Goal: Obtain resource: Obtain resource

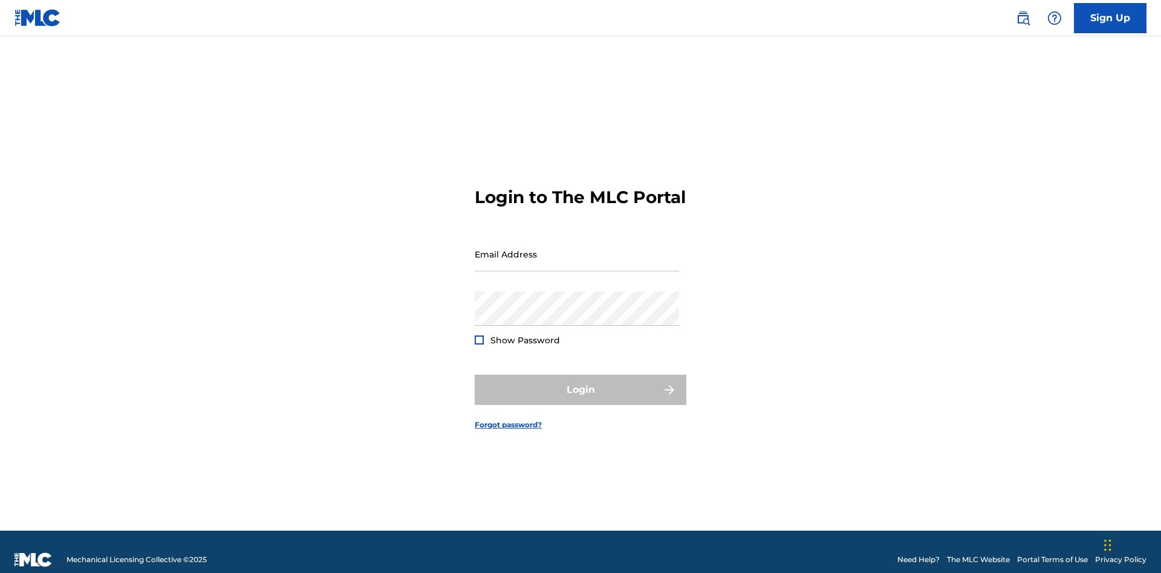
scroll to position [16, 0]
click at [577, 249] on input "Email Address" at bounding box center [577, 254] width 204 height 34
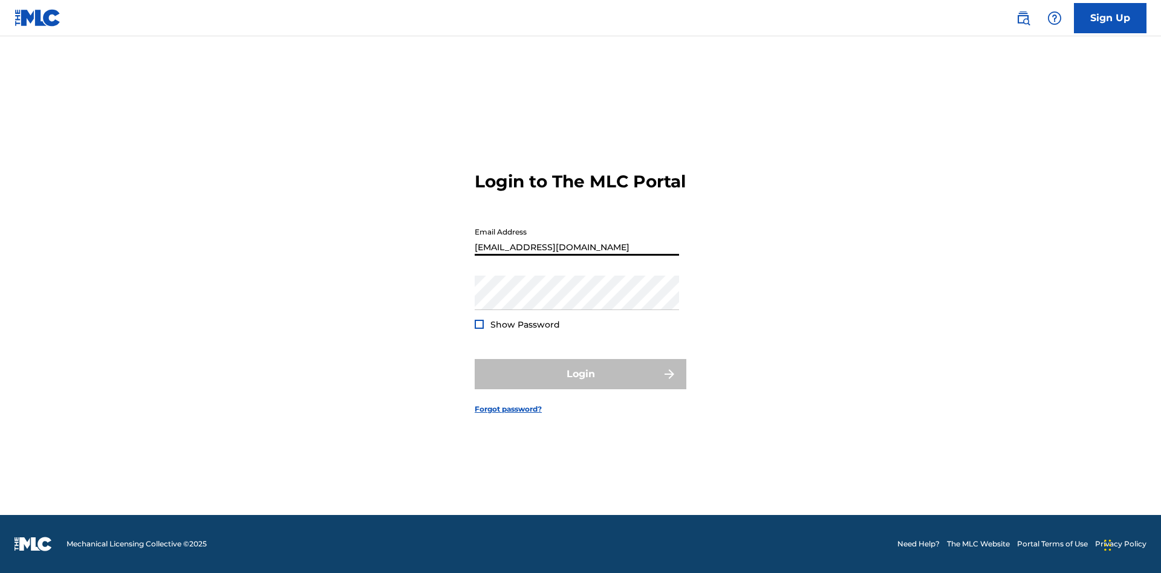
type input "d957ada9-0eca-4ccf-9816-6208a50b242c@mailslurp.biz"
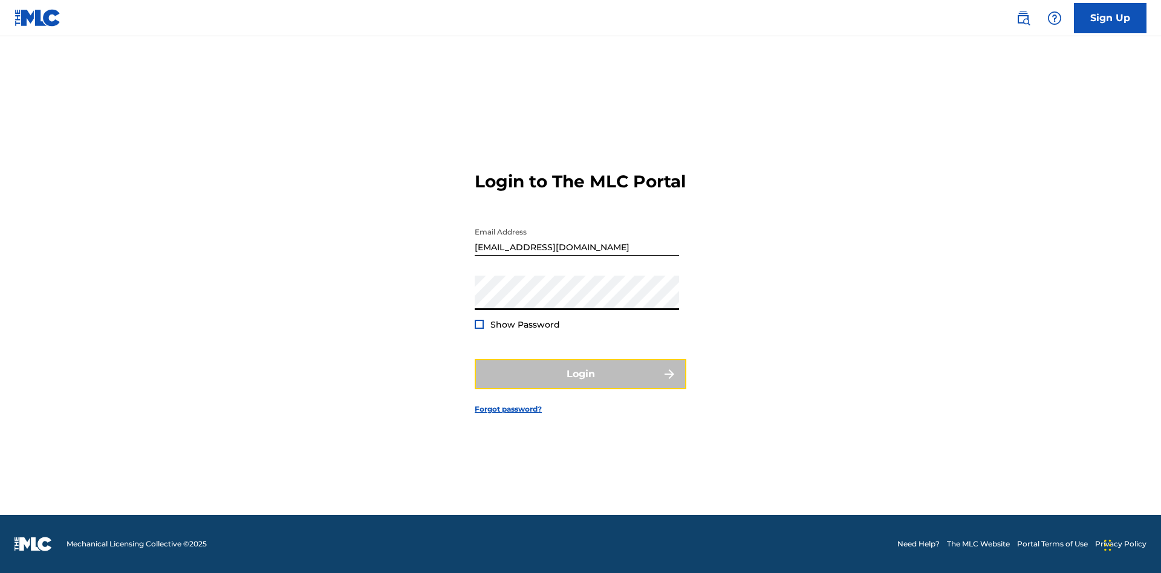
click at [581, 385] on button "Login" at bounding box center [581, 374] width 212 height 30
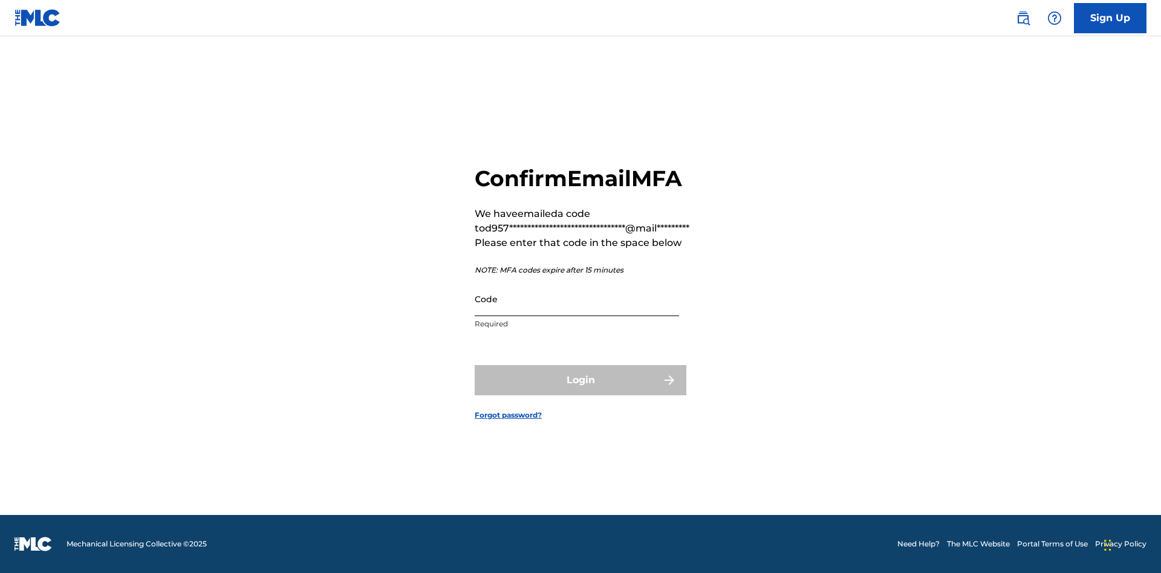
click at [577, 299] on input "Code" at bounding box center [577, 299] width 204 height 34
type input "360749"
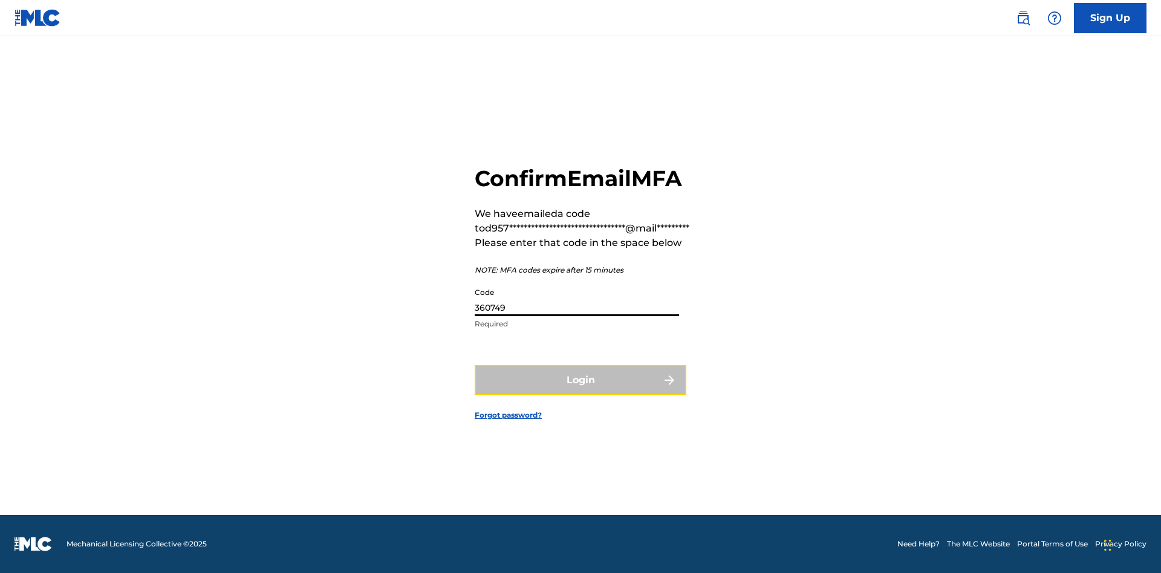
click at [581, 380] on button "Login" at bounding box center [581, 380] width 212 height 30
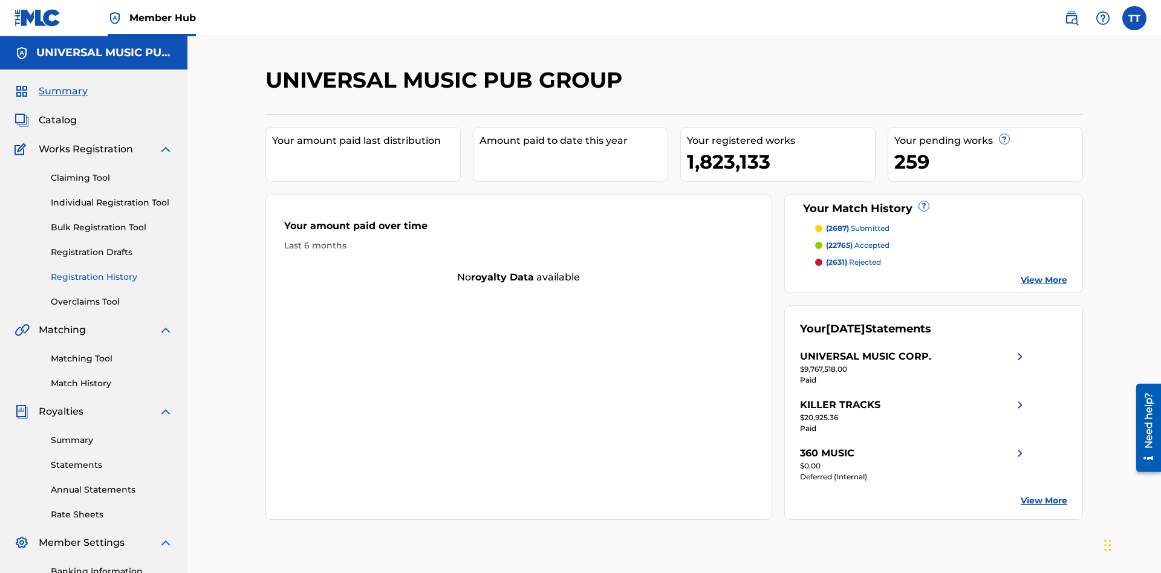
click at [112, 271] on link "Registration History" at bounding box center [112, 277] width 122 height 13
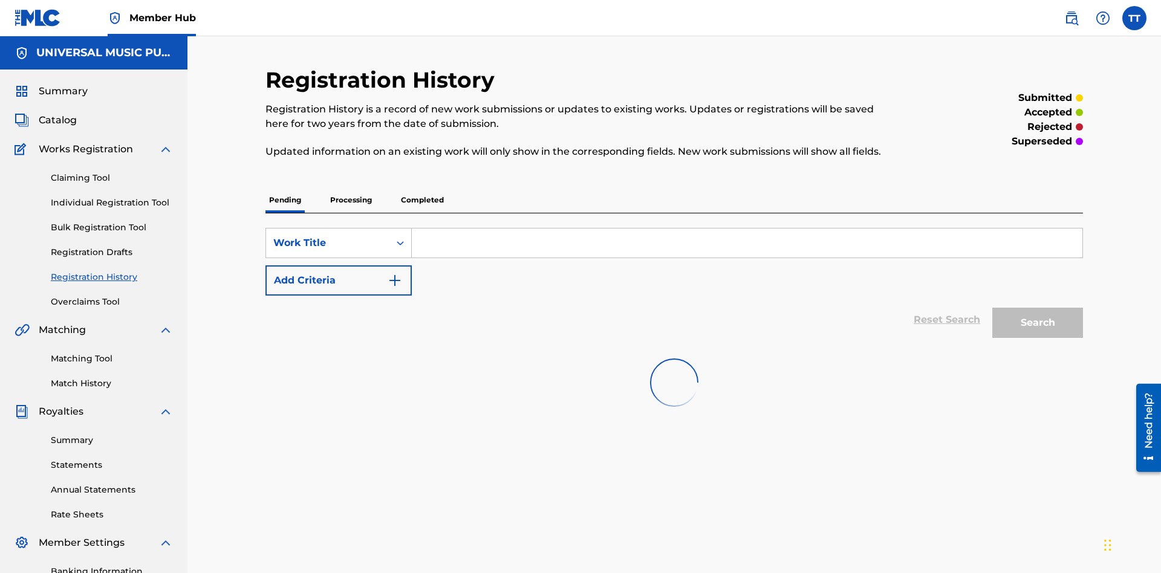
click at [351, 187] on p "Processing" at bounding box center [351, 199] width 49 height 25
click at [328, 236] on div "Work Title" at bounding box center [327, 243] width 109 height 15
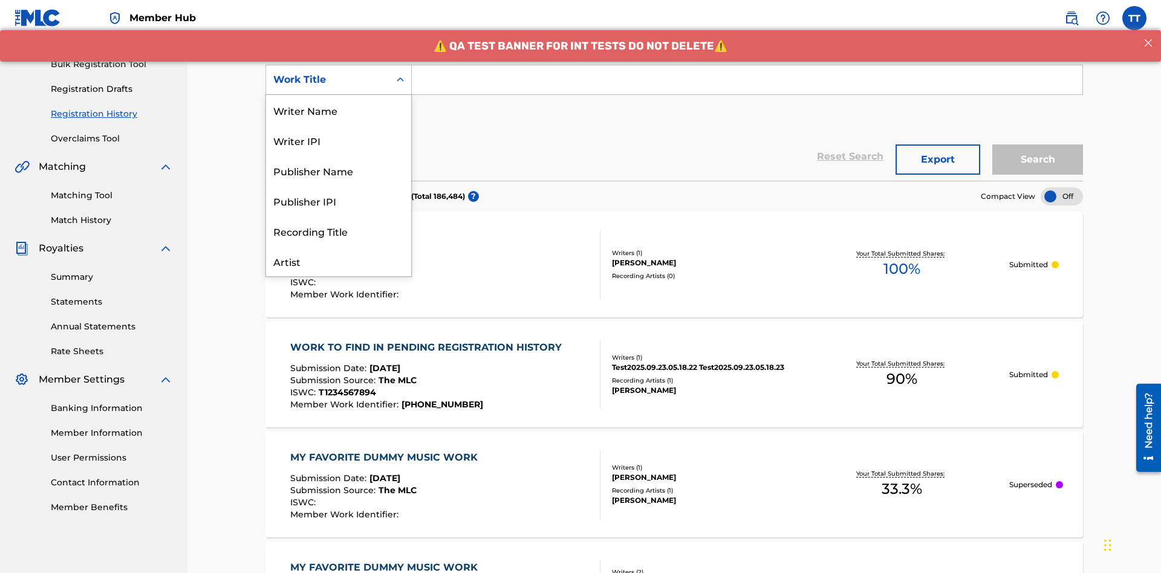
scroll to position [60, 0]
click at [339, 231] on div "ISRC" at bounding box center [338, 231] width 145 height 30
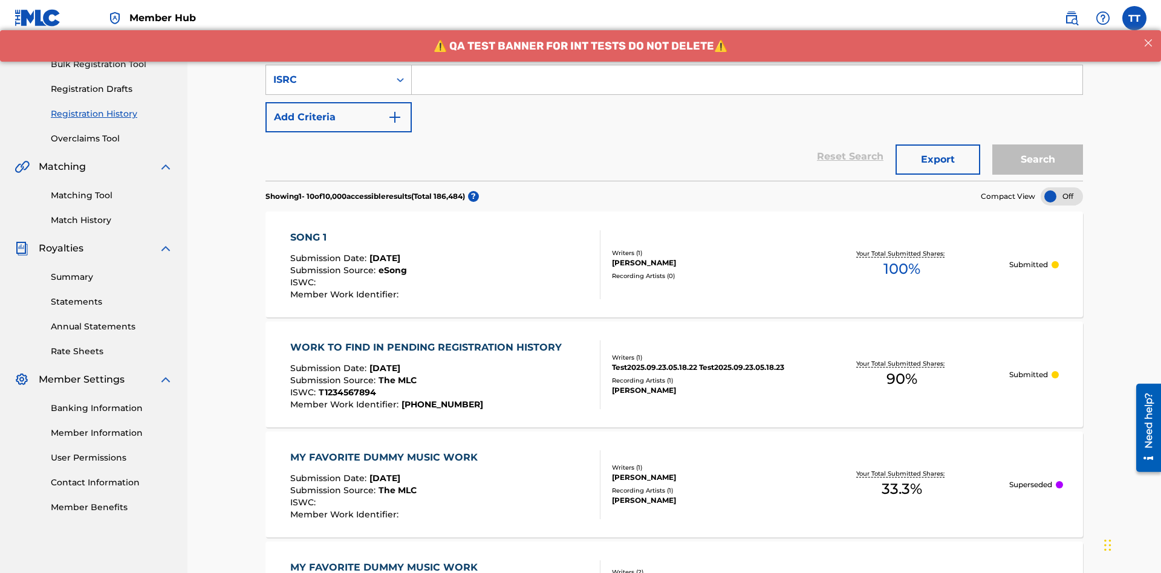
click at [747, 87] on input "Search Form" at bounding box center [747, 79] width 671 height 29
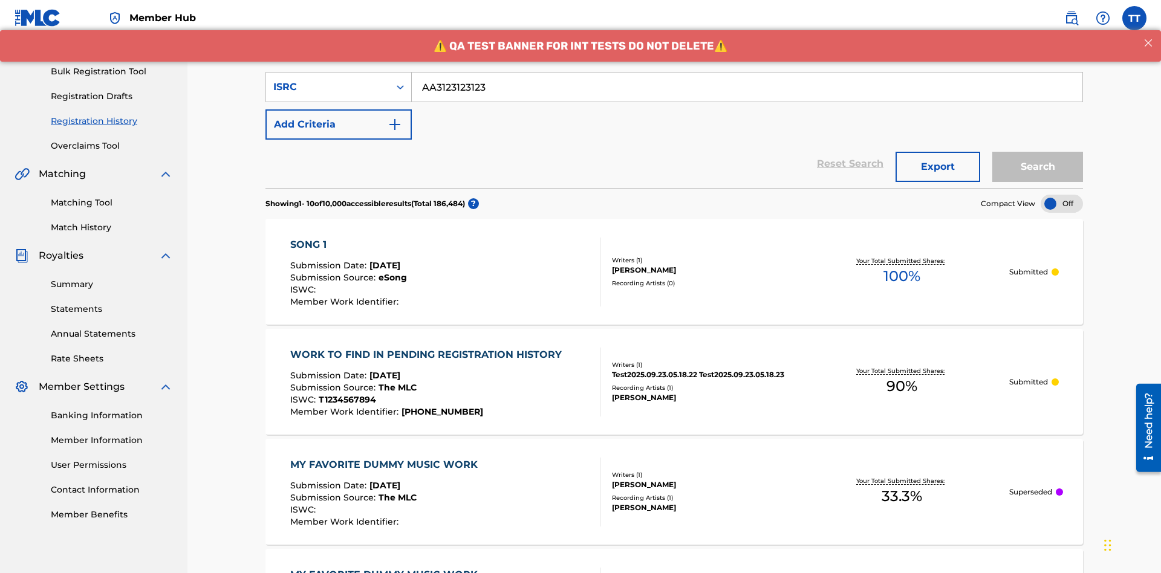
type input "AA3123123123"
click at [1038, 152] on button "Search" at bounding box center [1037, 167] width 91 height 30
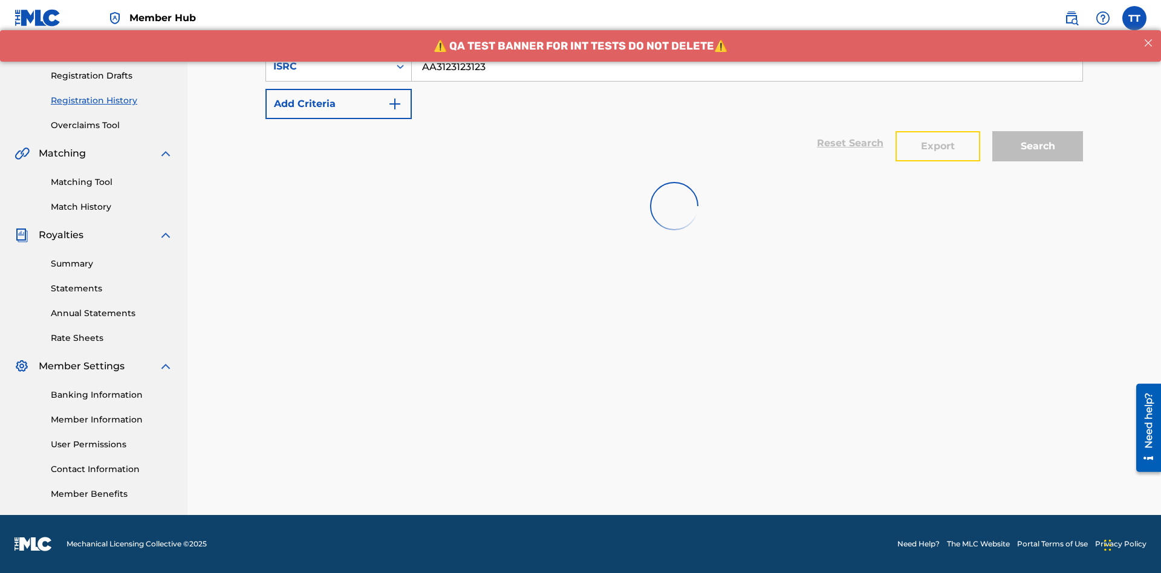
click at [938, 131] on button "Export" at bounding box center [938, 146] width 85 height 30
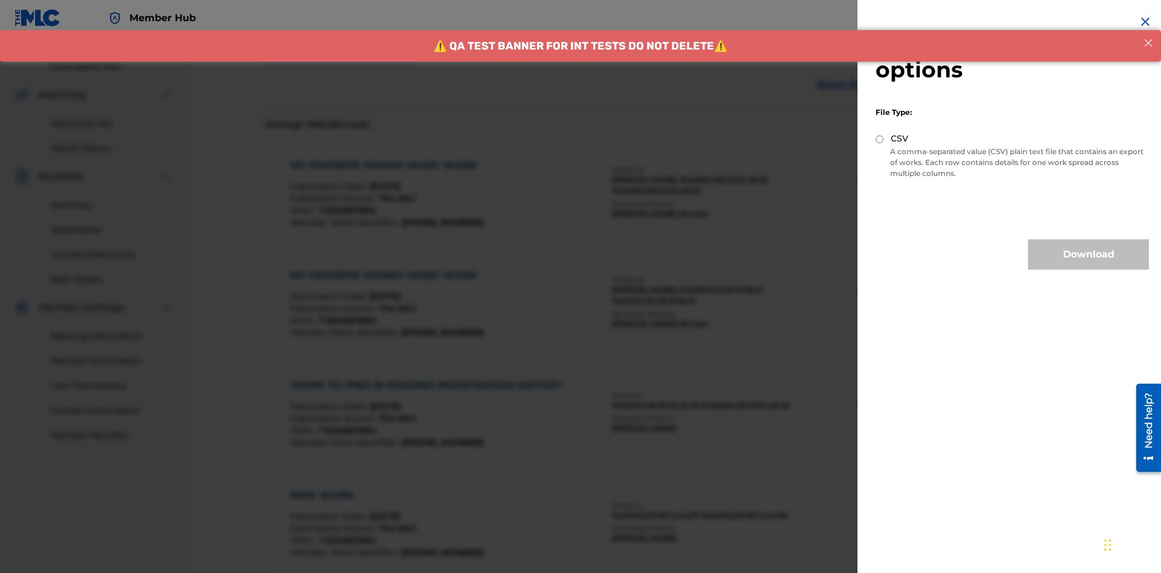
click at [880, 139] on input "CSV" at bounding box center [880, 139] width 8 height 8
radio input "true"
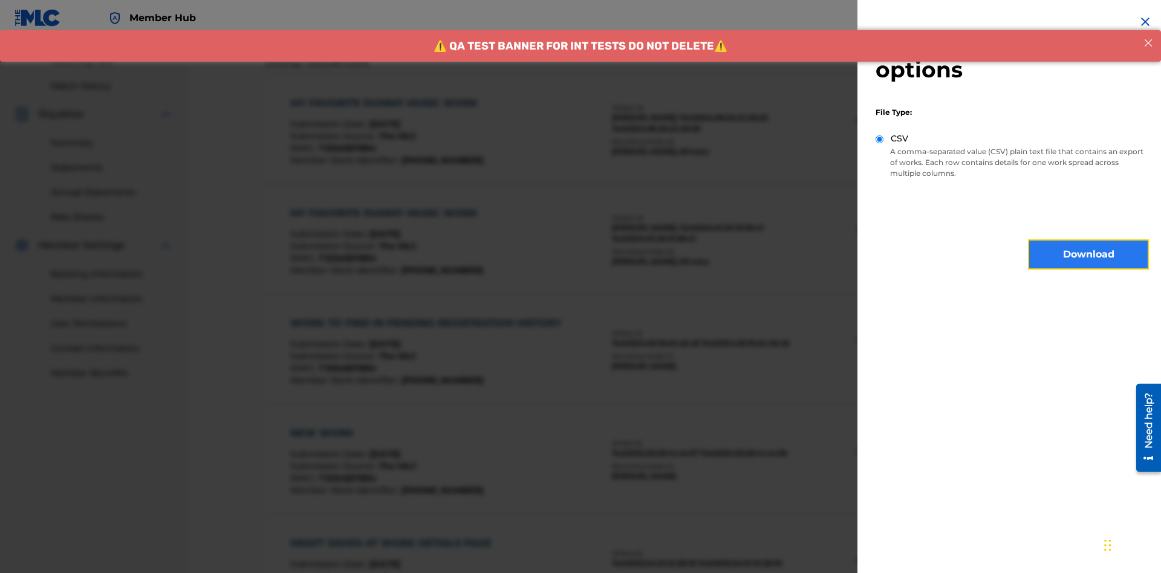
click at [1089, 255] on button "Download" at bounding box center [1088, 255] width 121 height 30
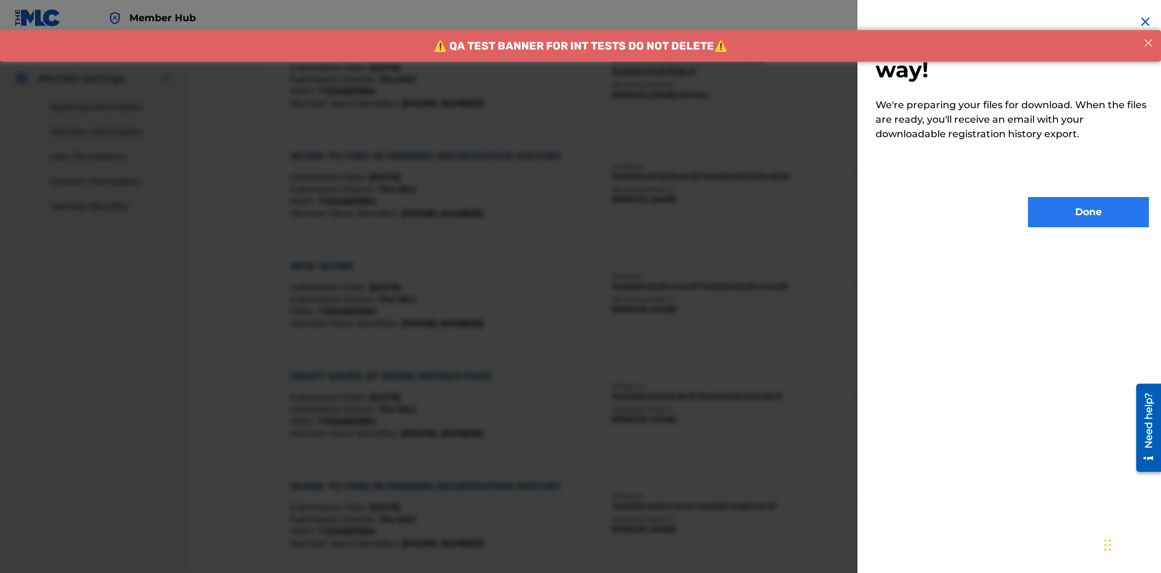
click at [1089, 212] on button "Done" at bounding box center [1088, 212] width 121 height 30
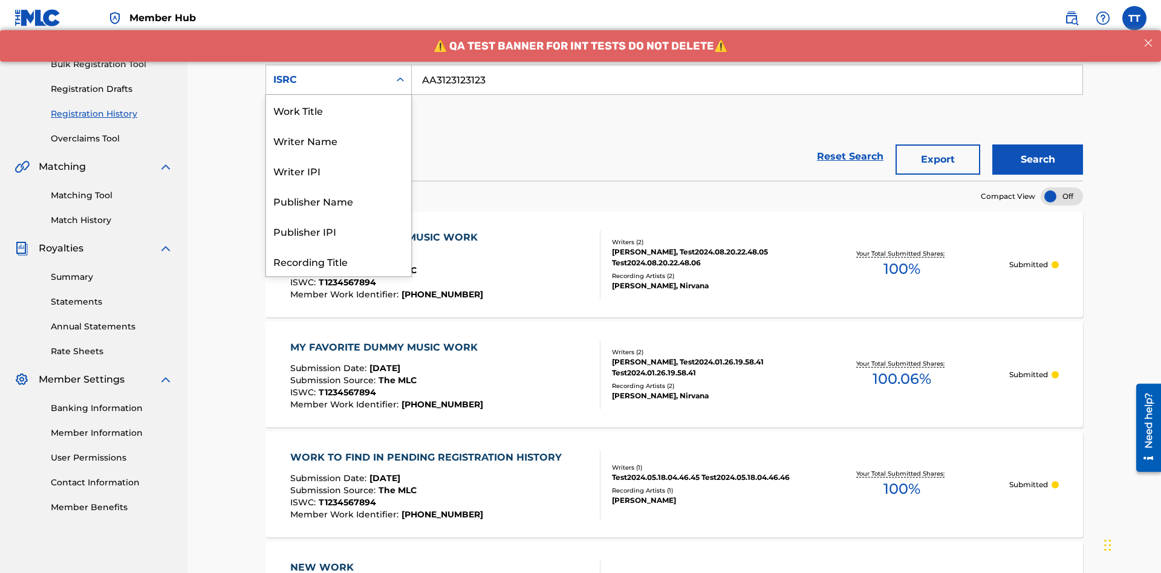
scroll to position [60, 0]
click at [339, 201] on div "Recording Title" at bounding box center [338, 201] width 145 height 30
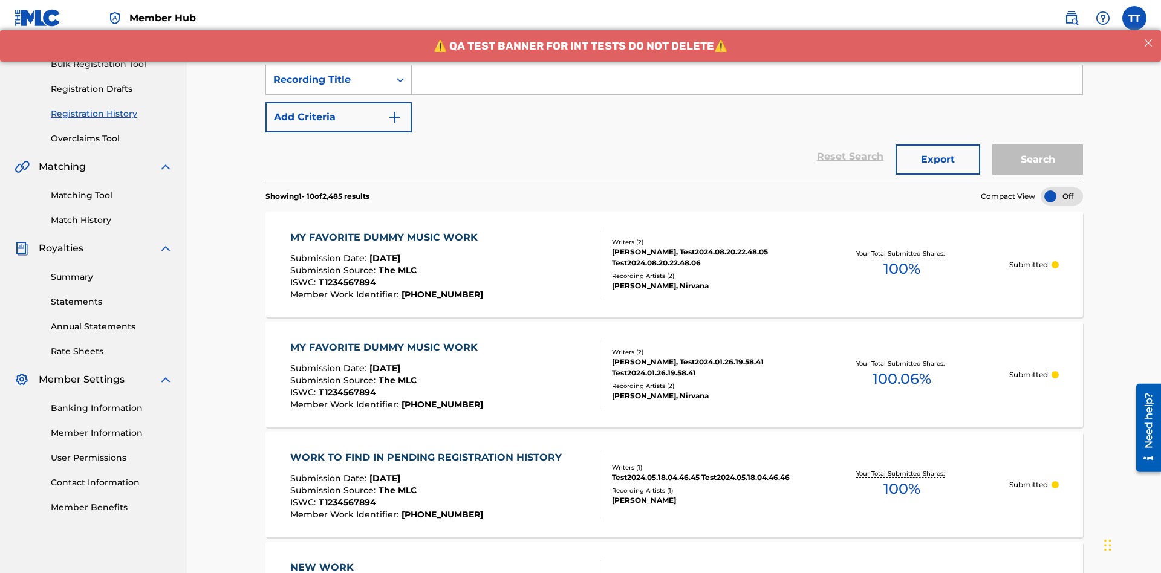
click at [747, 87] on input "Search Form" at bounding box center [747, 79] width 671 height 29
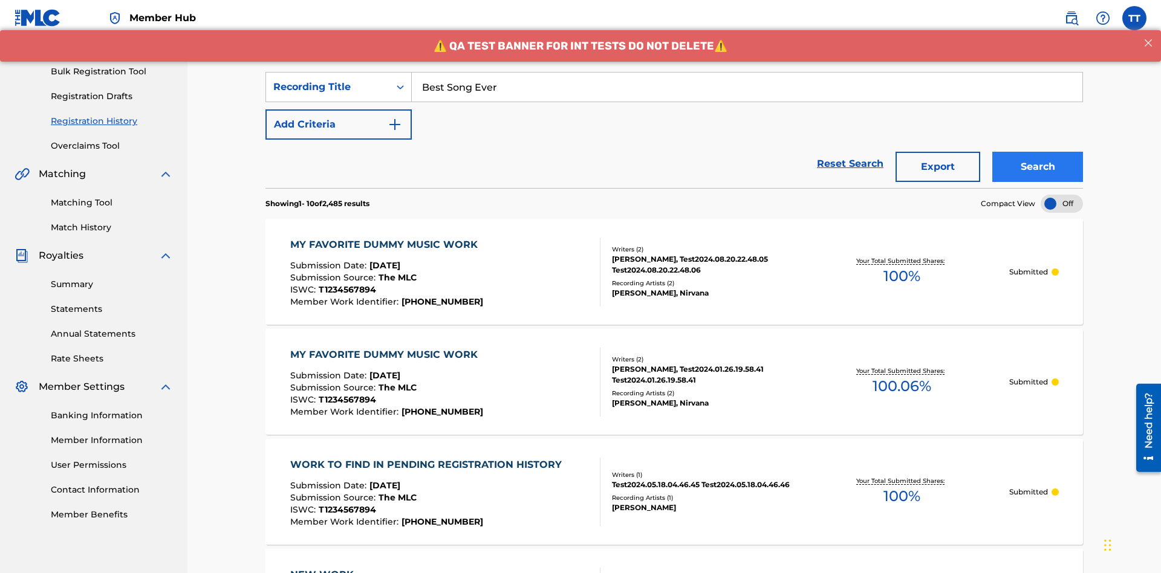
type input "Best Song Ever"
click at [1038, 152] on button "Search" at bounding box center [1037, 167] width 91 height 30
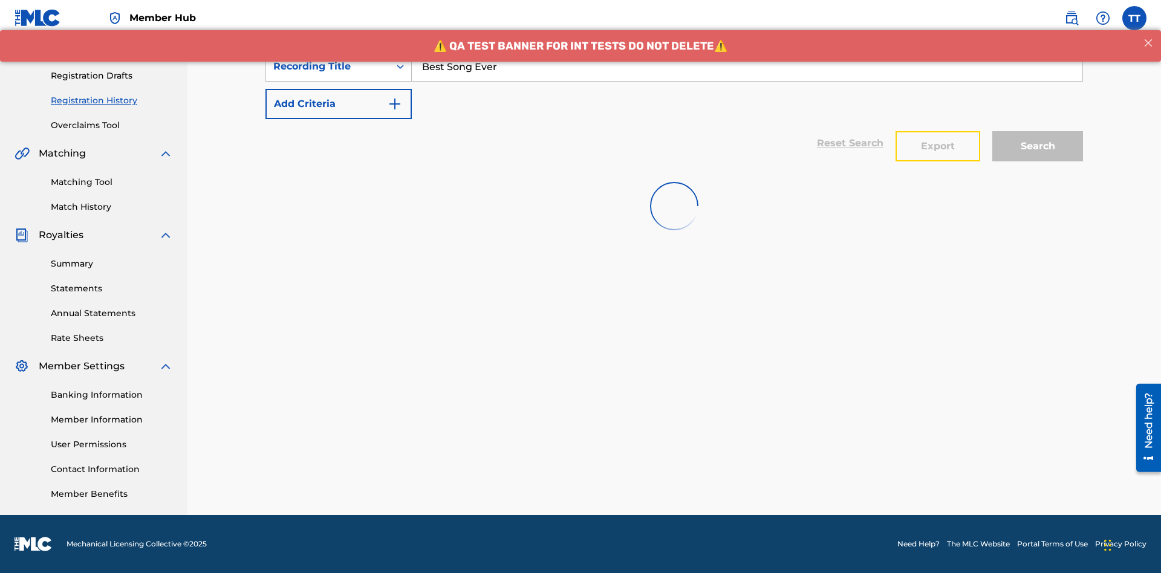
click at [938, 131] on button "Export" at bounding box center [938, 146] width 85 height 30
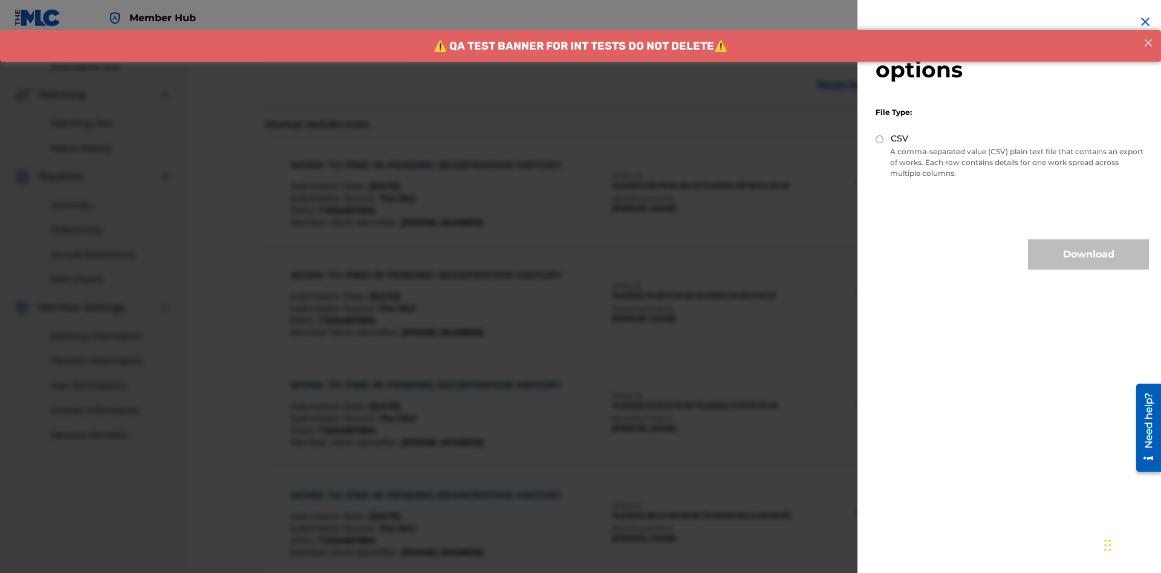
click at [880, 139] on input "CSV" at bounding box center [880, 139] width 8 height 8
radio input "true"
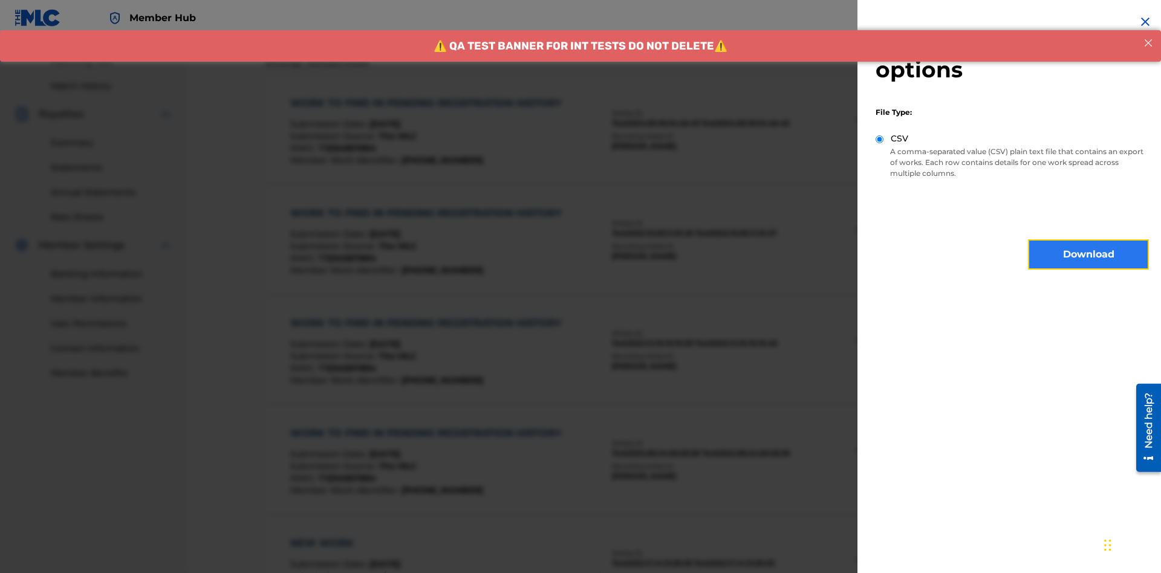
click at [1089, 255] on button "Download" at bounding box center [1088, 255] width 121 height 30
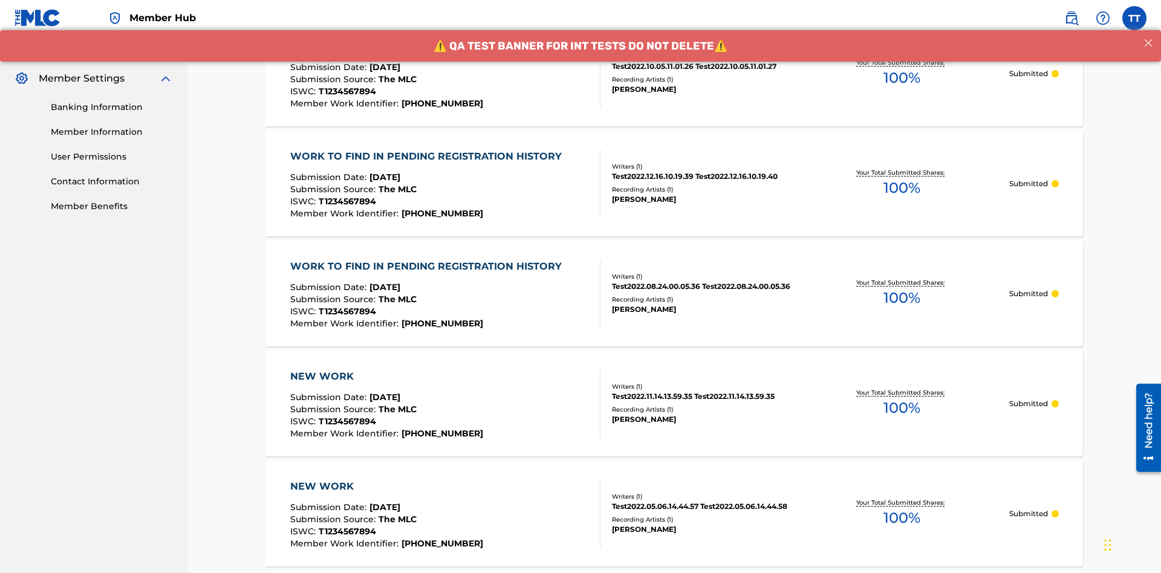
scroll to position [589, 0]
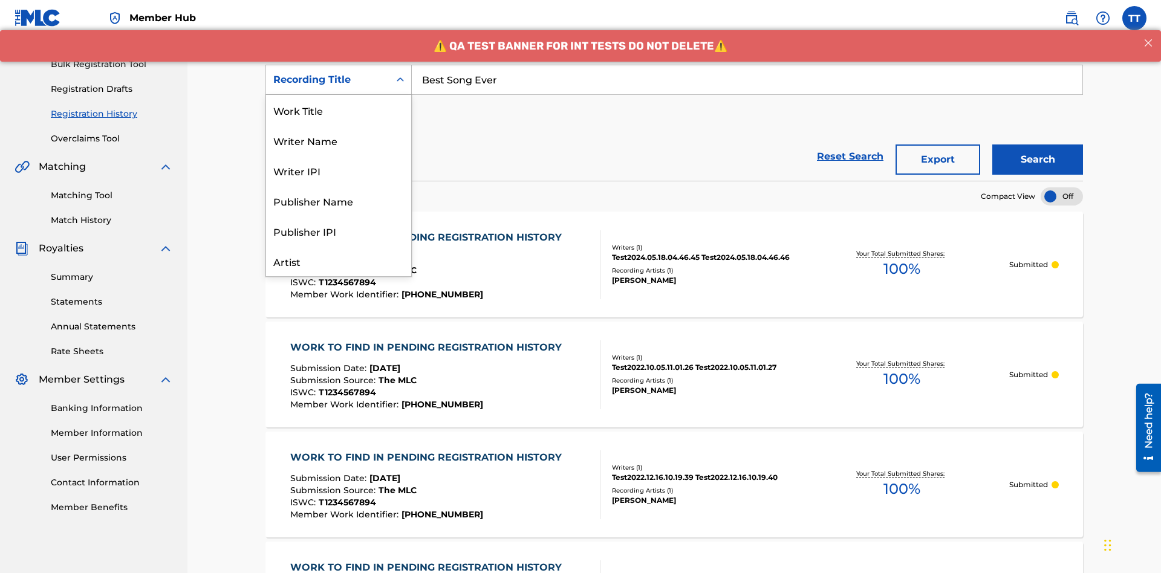
scroll to position [60, 0]
click at [339, 65] on div "Work Title" at bounding box center [338, 49] width 145 height 30
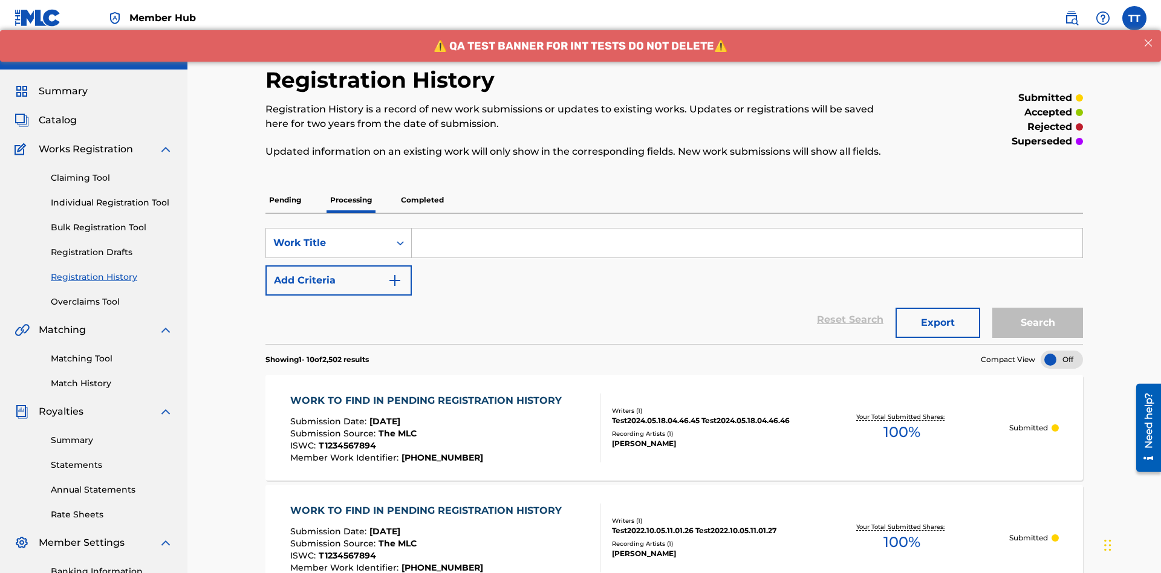
click at [747, 229] on input "Search Form" at bounding box center [747, 243] width 671 height 29
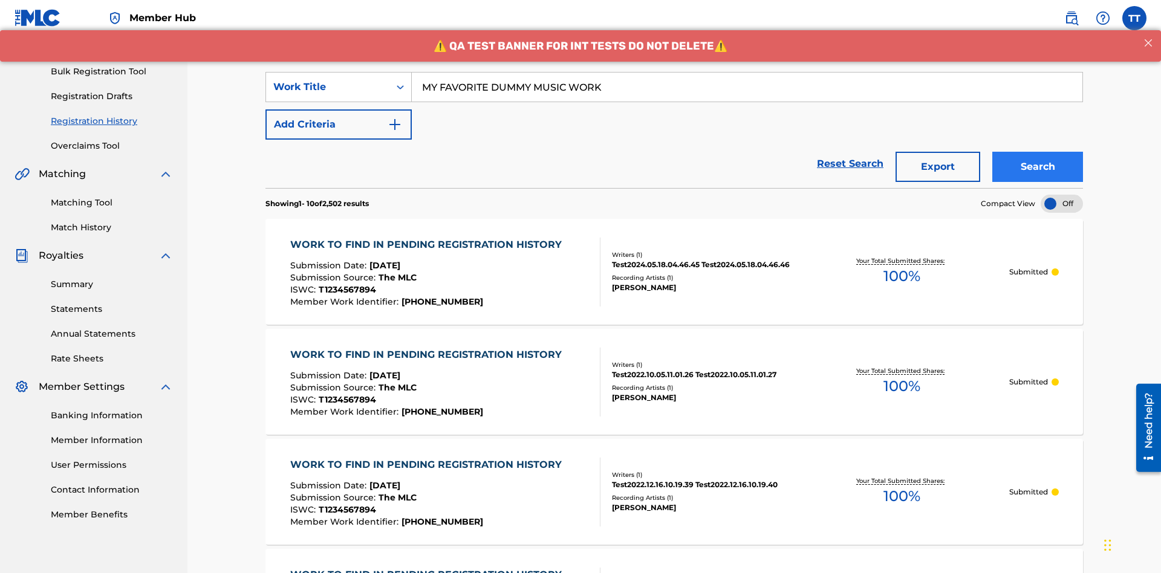
type input "MY FAVORITE DUMMY MUSIC WORK"
click at [1038, 152] on button "Search" at bounding box center [1037, 167] width 91 height 30
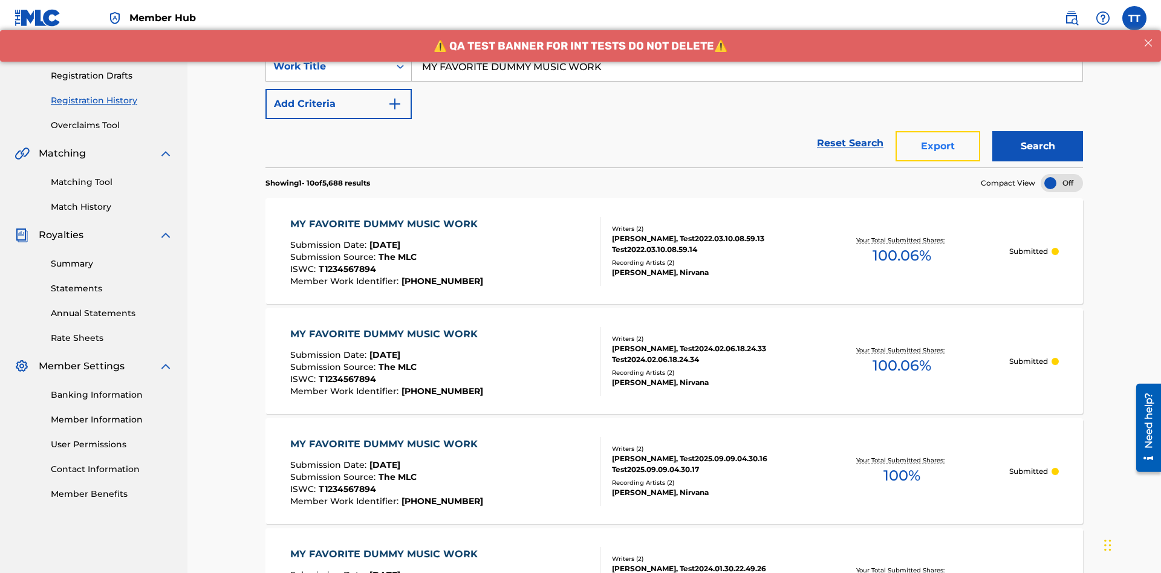
click at [938, 131] on button "Export" at bounding box center [938, 146] width 85 height 30
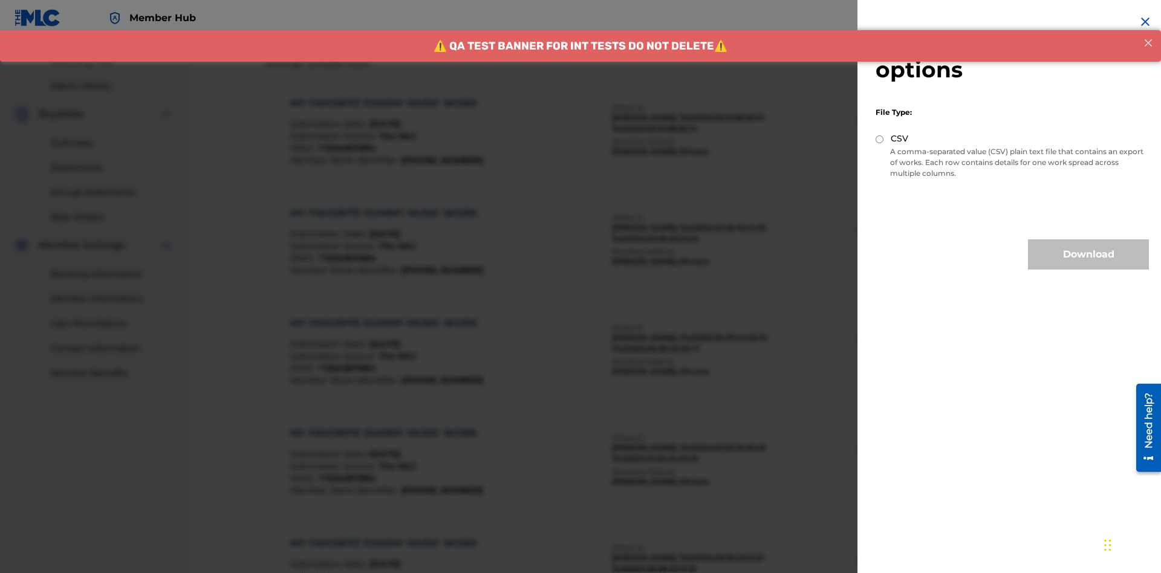
click at [880, 139] on input "CSV" at bounding box center [880, 139] width 8 height 8
radio input "true"
click at [1089, 255] on button "Download" at bounding box center [1088, 255] width 121 height 30
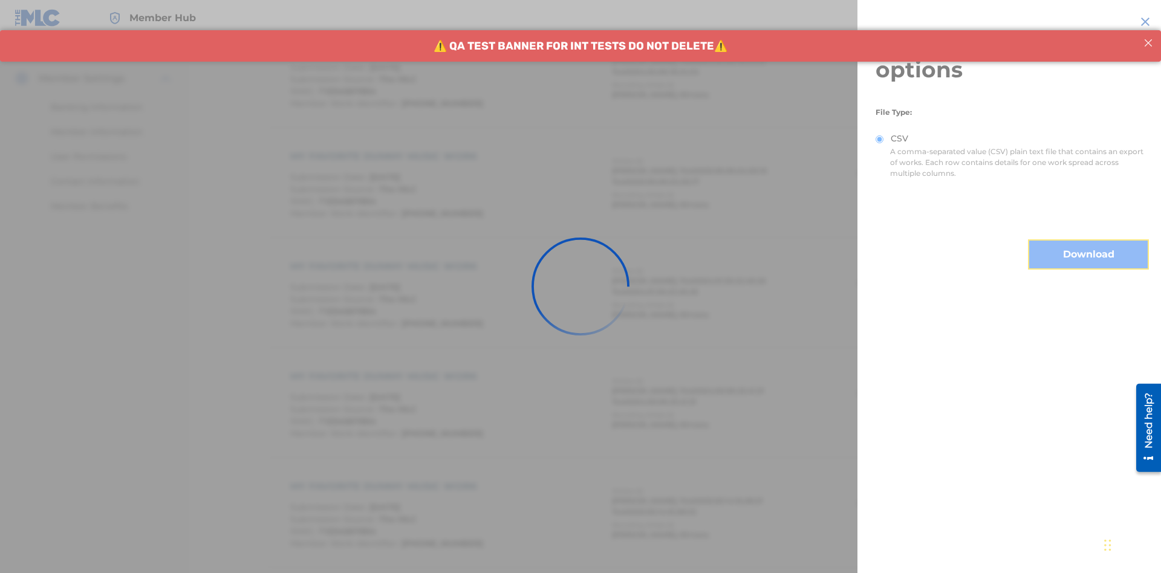
scroll to position [589, 0]
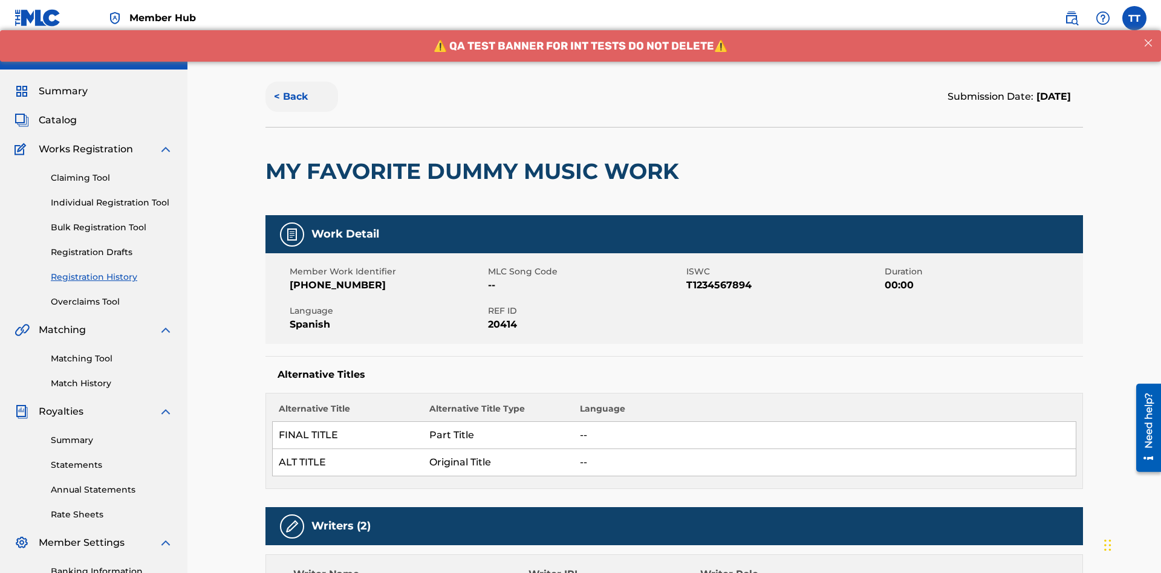
click at [302, 88] on button "< Back" at bounding box center [302, 97] width 73 height 30
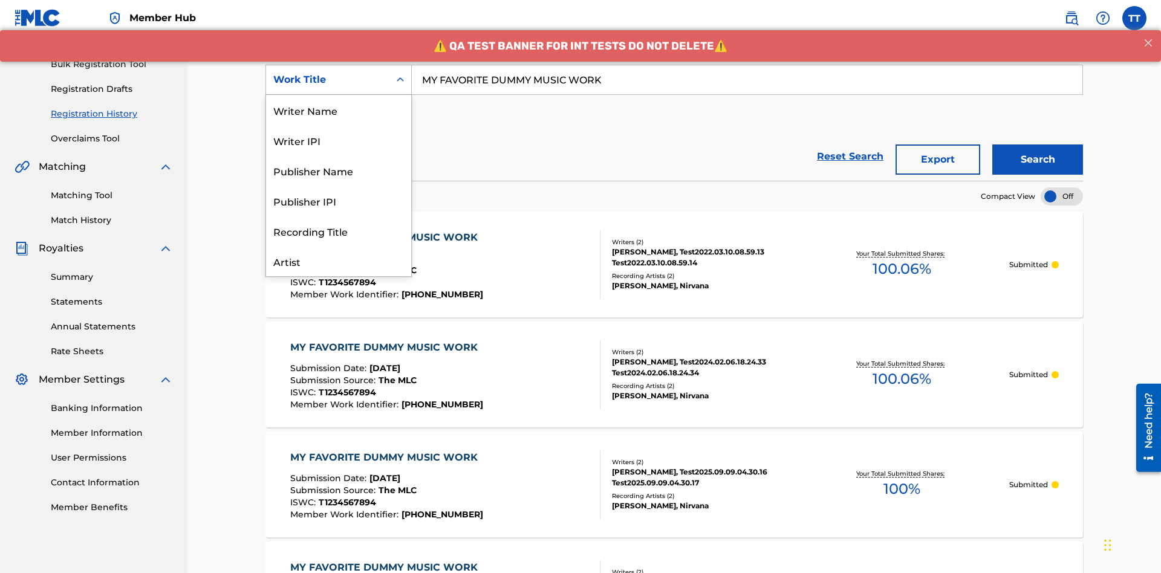
scroll to position [60, 0]
click at [339, 65] on div "Writer Name" at bounding box center [338, 49] width 145 height 30
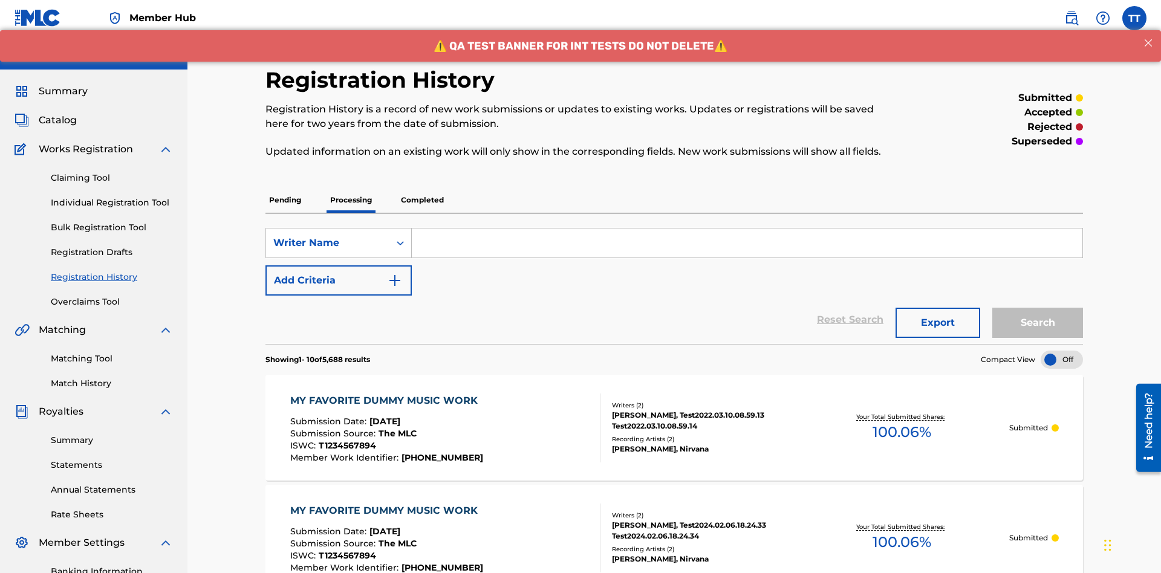
click at [747, 229] on input "Search Form" at bounding box center [747, 243] width 671 height 29
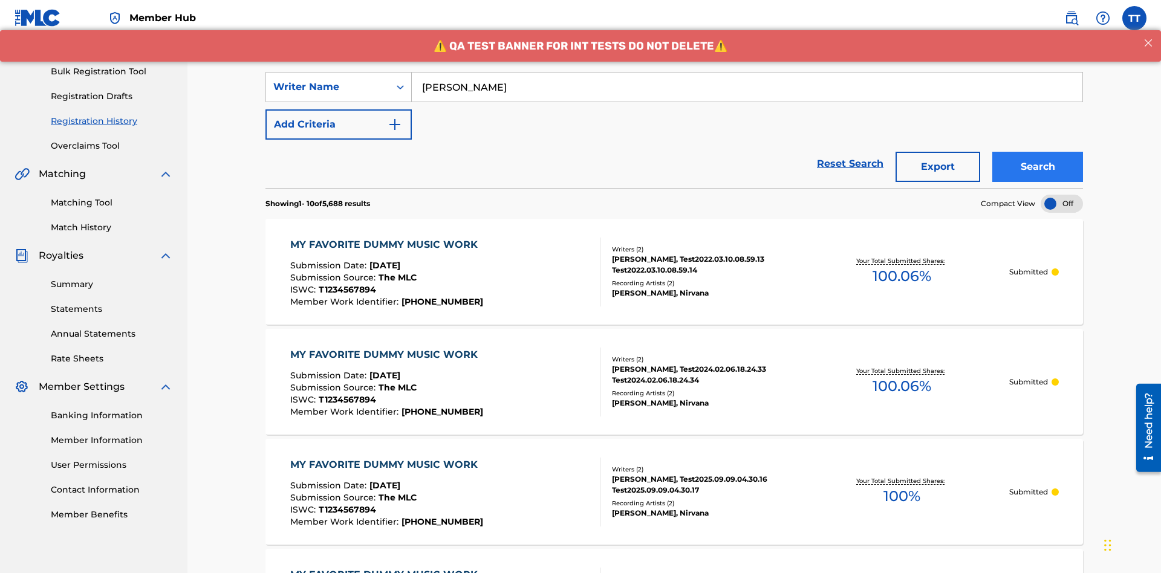
type input "BERKOWITZ"
click at [1038, 152] on button "Search" at bounding box center [1037, 167] width 91 height 30
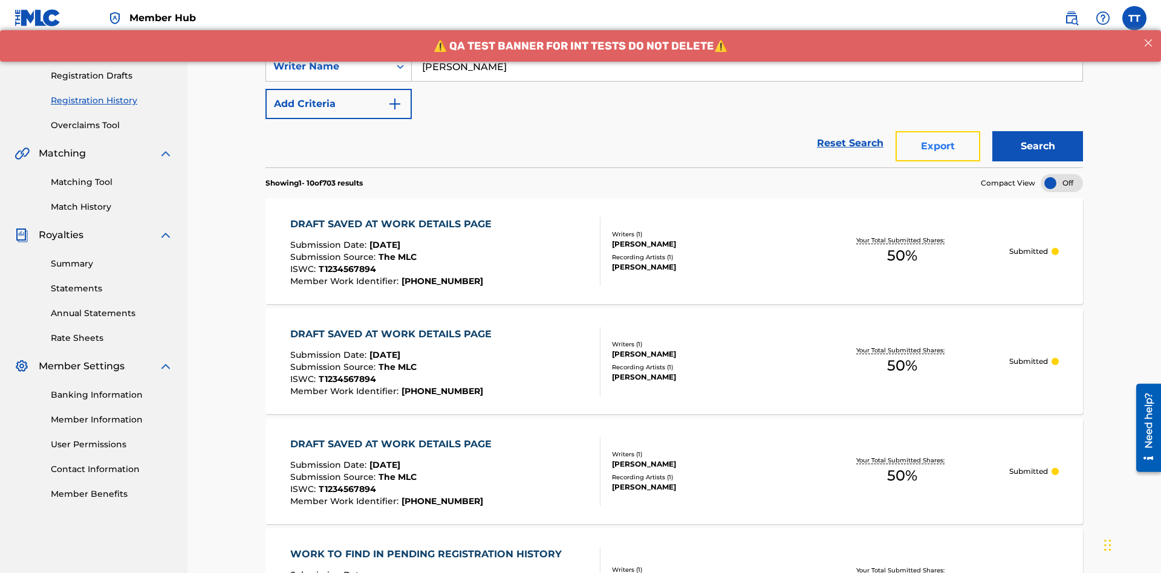
click at [938, 131] on button "Export" at bounding box center [938, 146] width 85 height 30
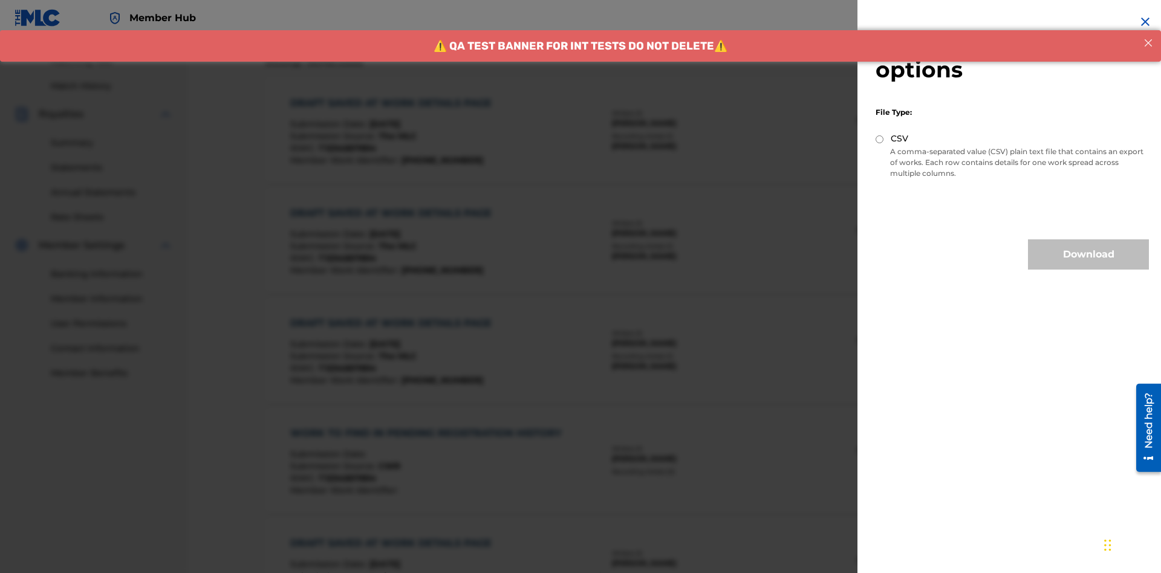
click at [880, 139] on input "CSV" at bounding box center [880, 139] width 8 height 8
radio input "true"
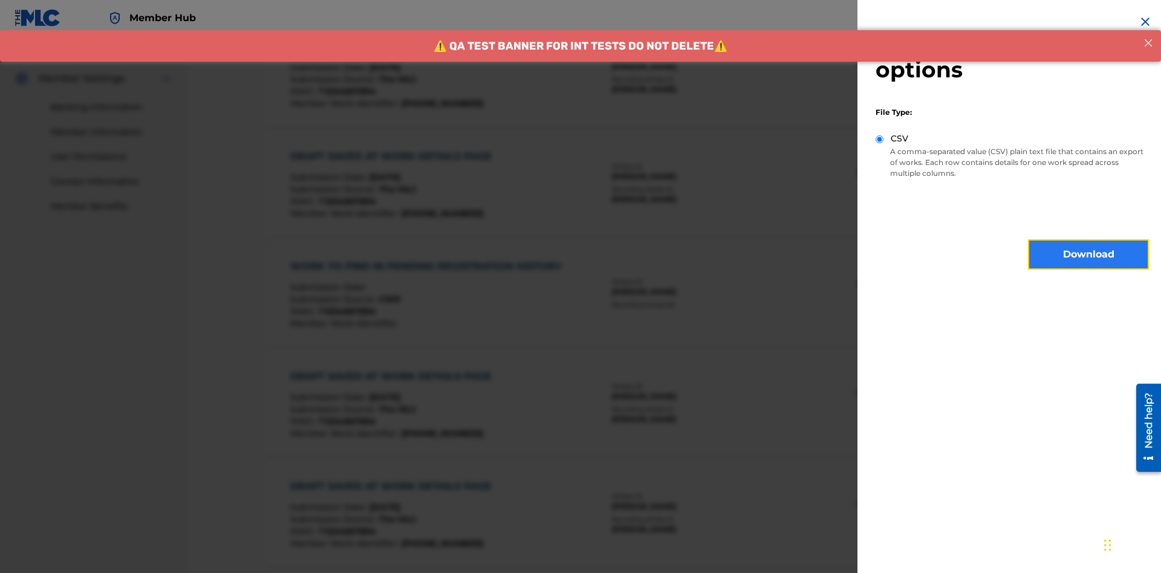
click at [1089, 255] on button "Download" at bounding box center [1088, 255] width 121 height 30
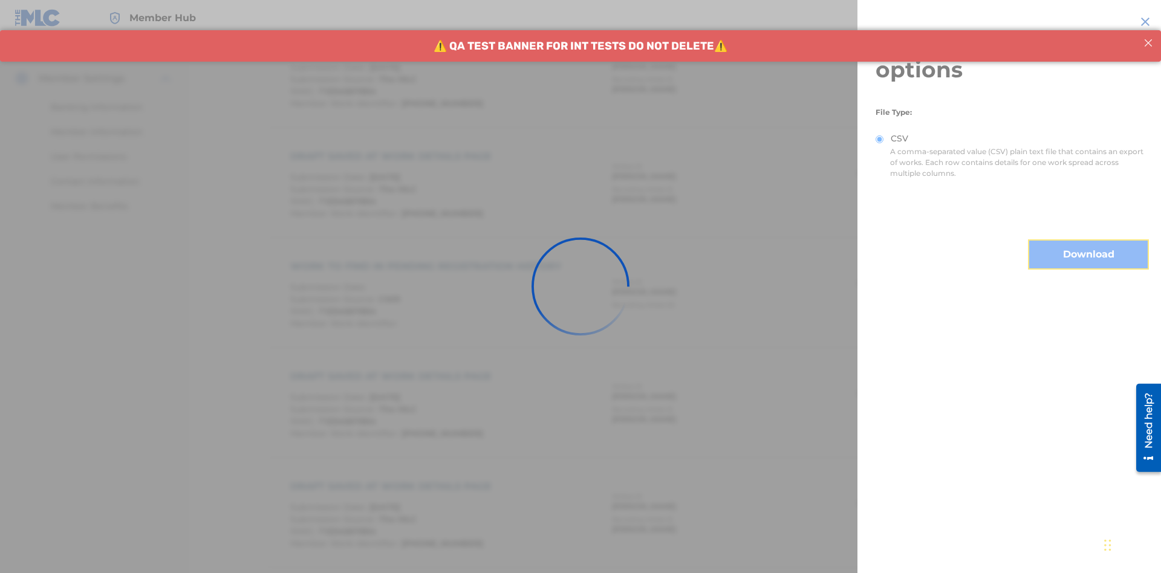
scroll to position [589, 0]
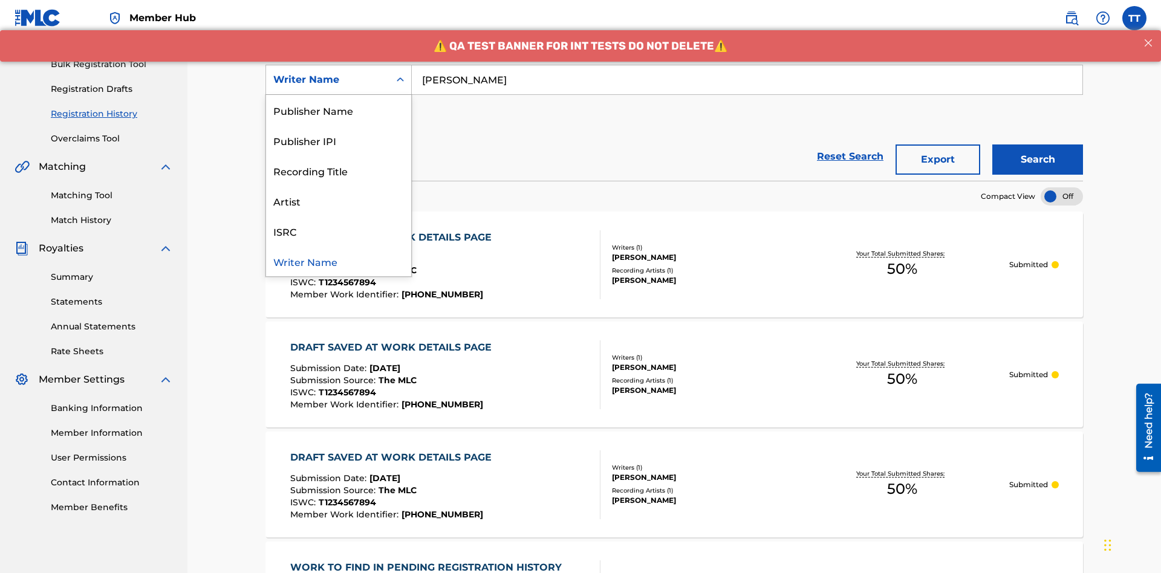
click at [339, 95] on div "Writer IPI" at bounding box center [338, 80] width 145 height 30
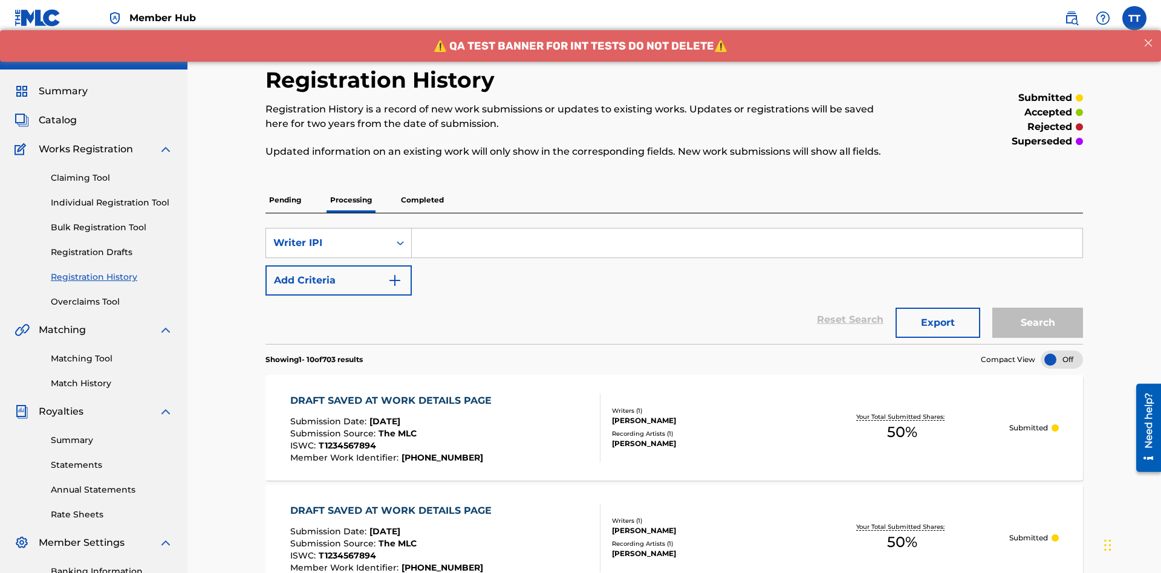
click at [747, 229] on input "Search Form" at bounding box center [747, 243] width 671 height 29
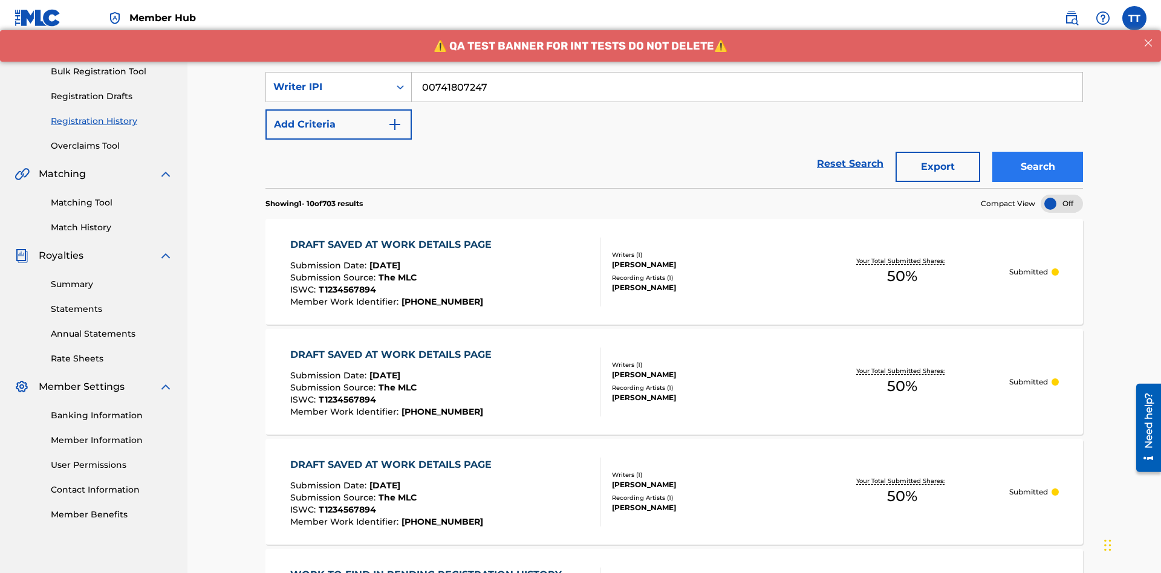
type input "00741807247"
click at [1038, 152] on button "Search" at bounding box center [1037, 167] width 91 height 30
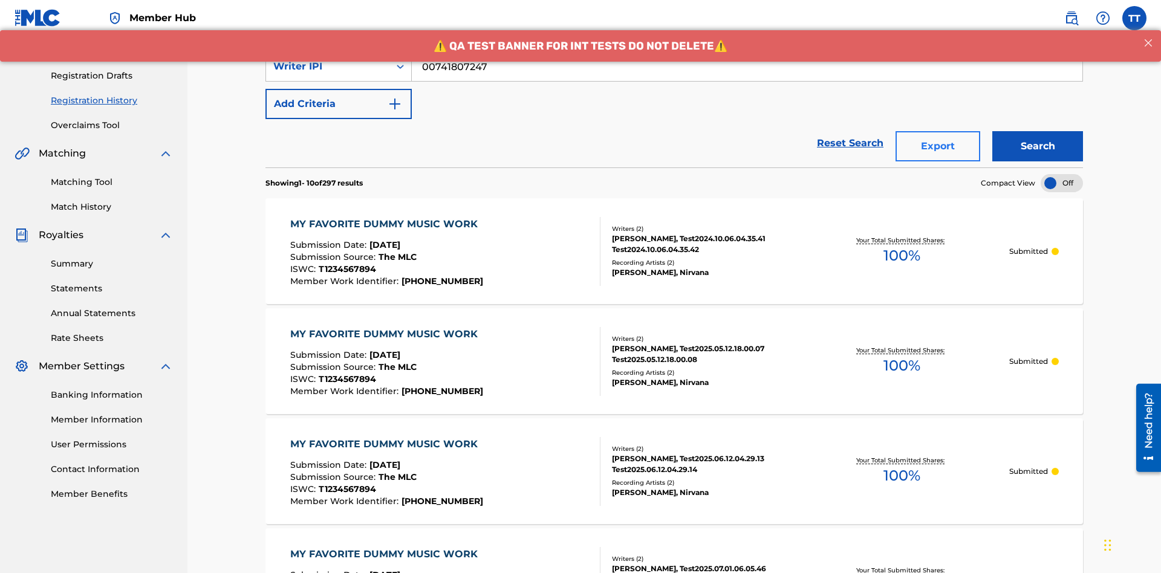
click at [938, 131] on button "Export" at bounding box center [938, 146] width 85 height 30
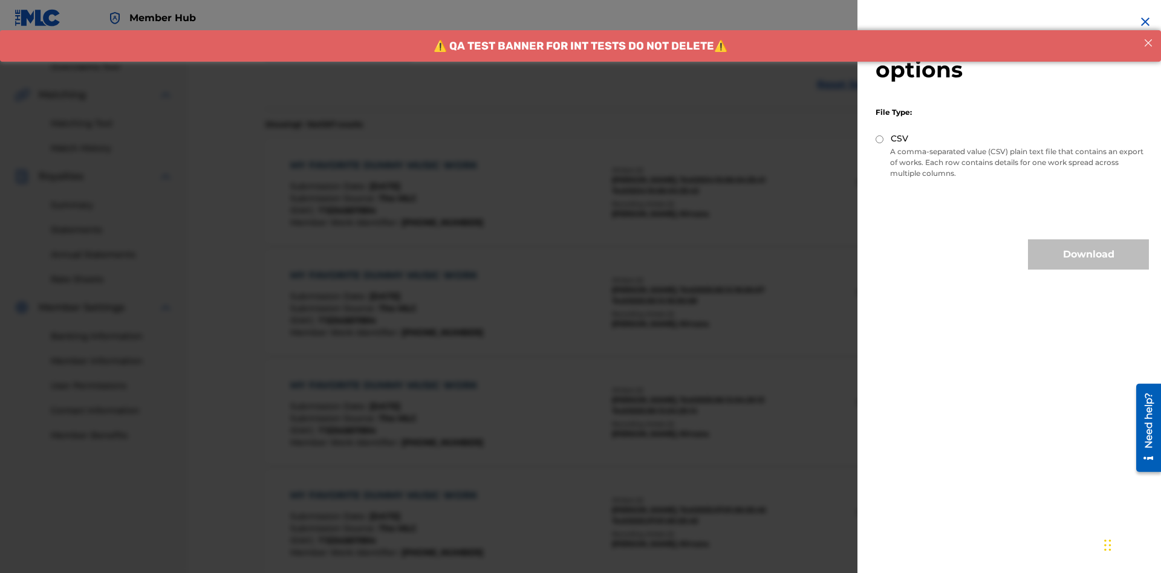
click at [880, 139] on input "CSV" at bounding box center [880, 139] width 8 height 8
radio input "true"
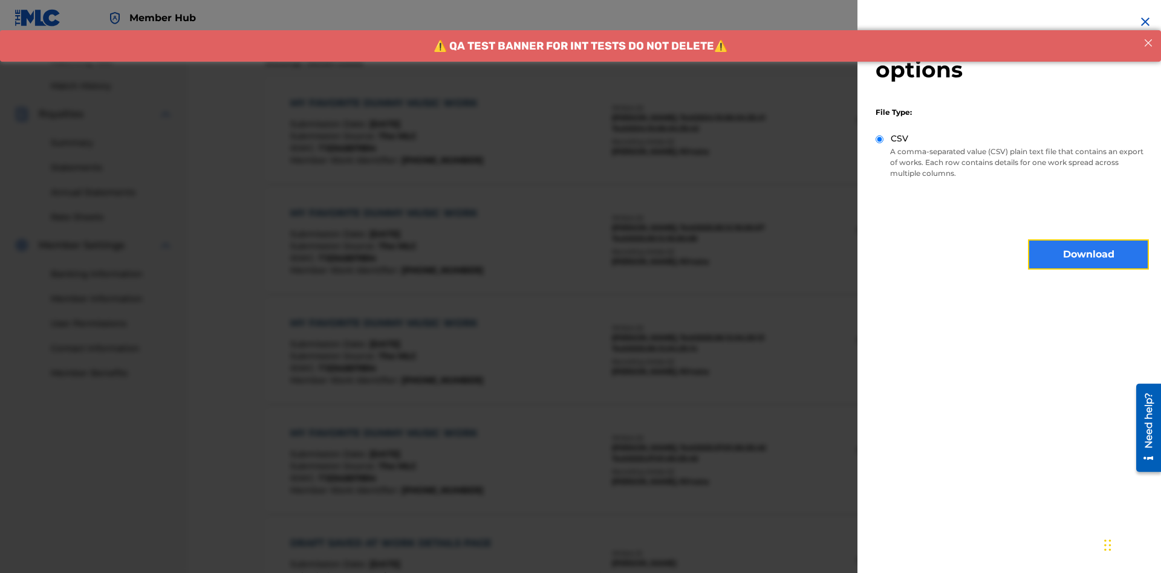
click at [1089, 255] on button "Download" at bounding box center [1088, 255] width 121 height 30
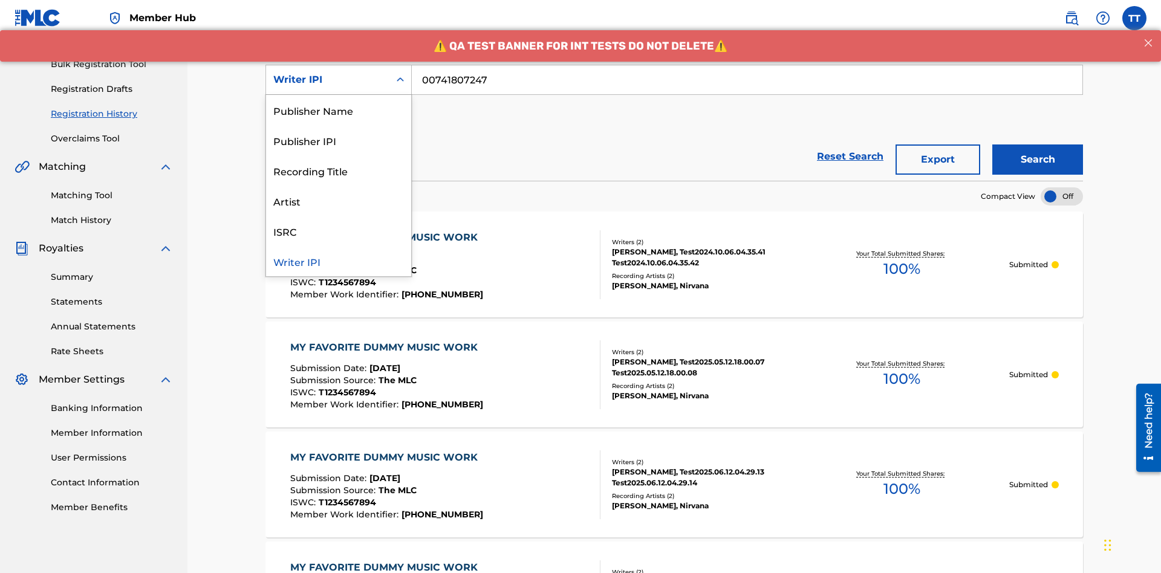
click at [339, 110] on div "Publisher Name" at bounding box center [338, 110] width 145 height 30
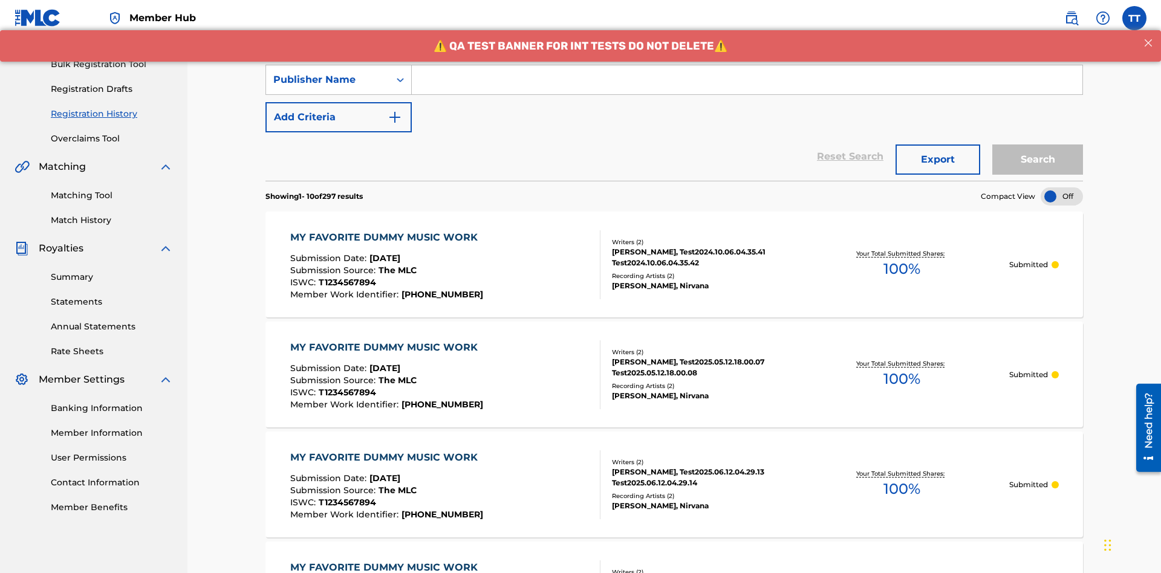
click at [747, 87] on input "Search Form" at bounding box center [747, 79] width 671 height 29
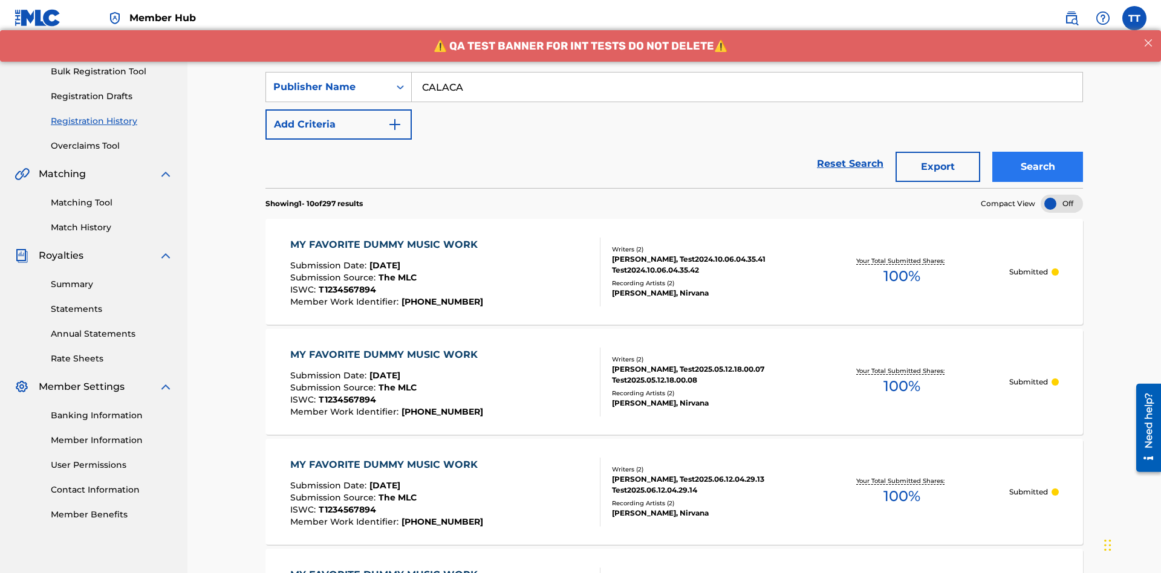
type input "CALACA"
click at [1038, 152] on button "Search" at bounding box center [1037, 167] width 91 height 30
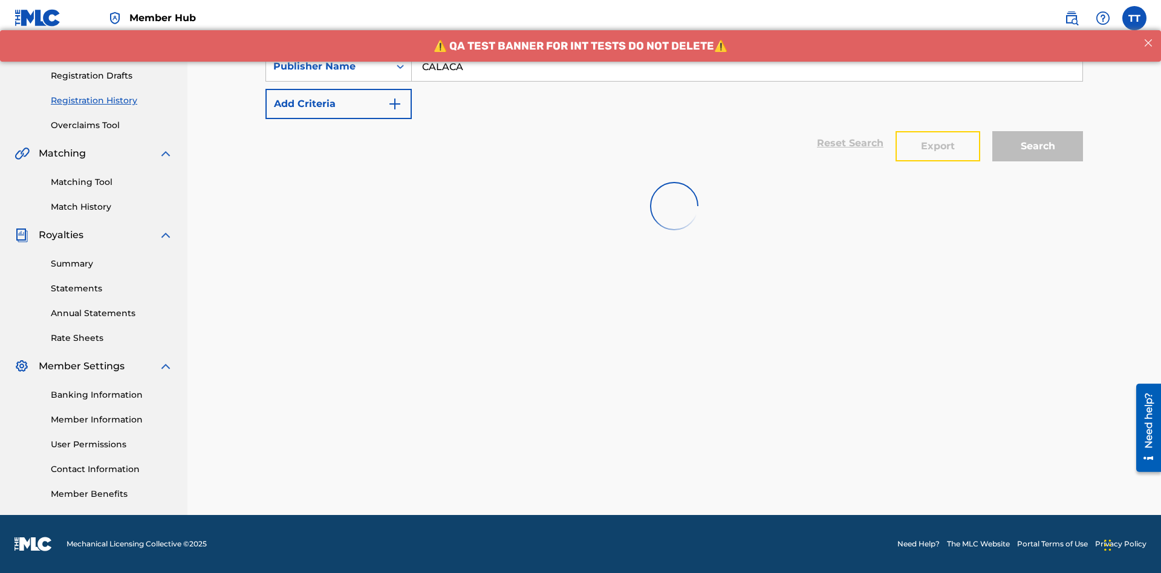
click at [938, 131] on button "Export" at bounding box center [938, 146] width 85 height 30
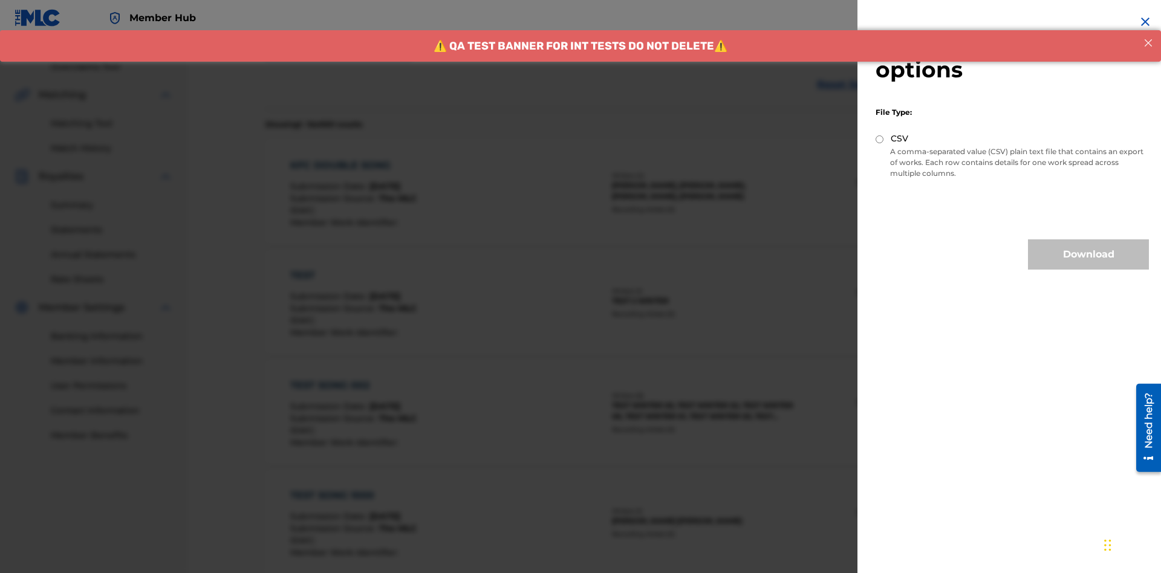
click at [880, 139] on input "CSV" at bounding box center [880, 139] width 8 height 8
radio input "true"
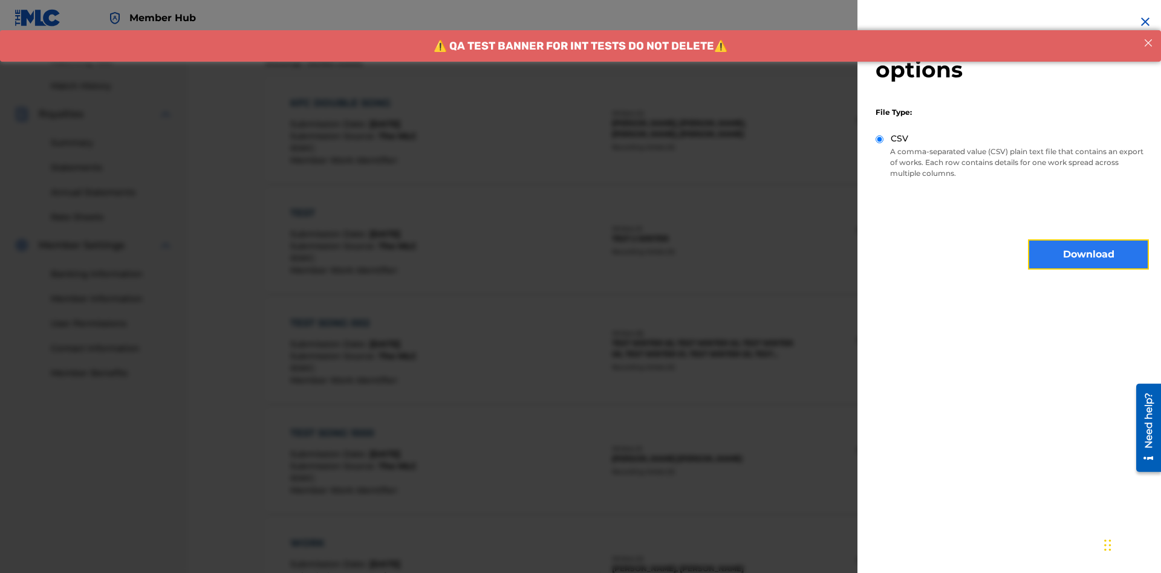
click at [1089, 255] on button "Download" at bounding box center [1088, 255] width 121 height 30
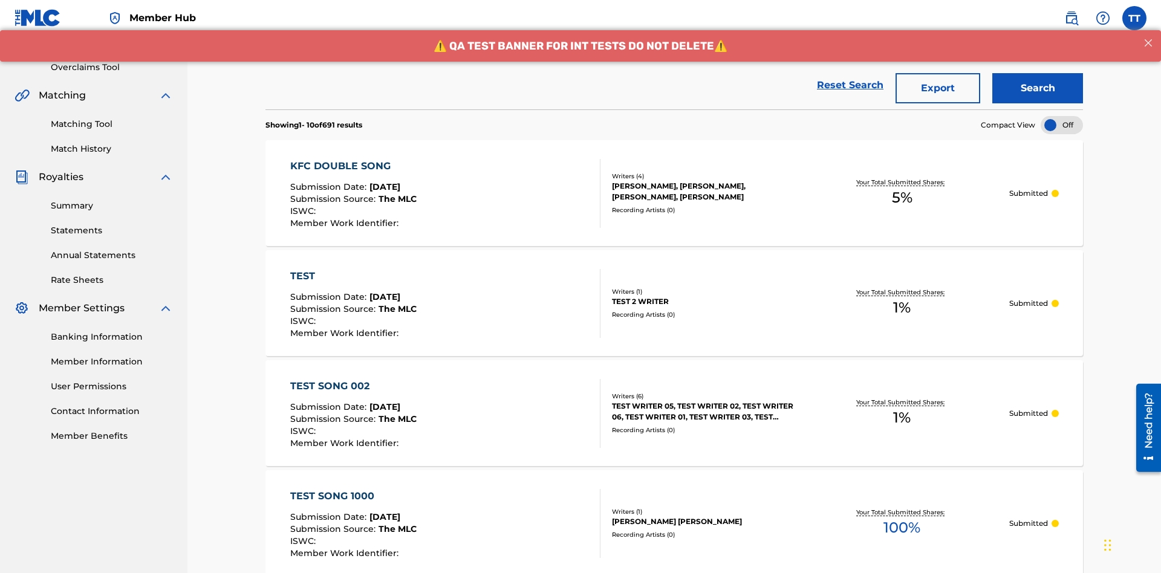
click at [328, 16] on div "Publisher Name" at bounding box center [327, 8] width 109 height 15
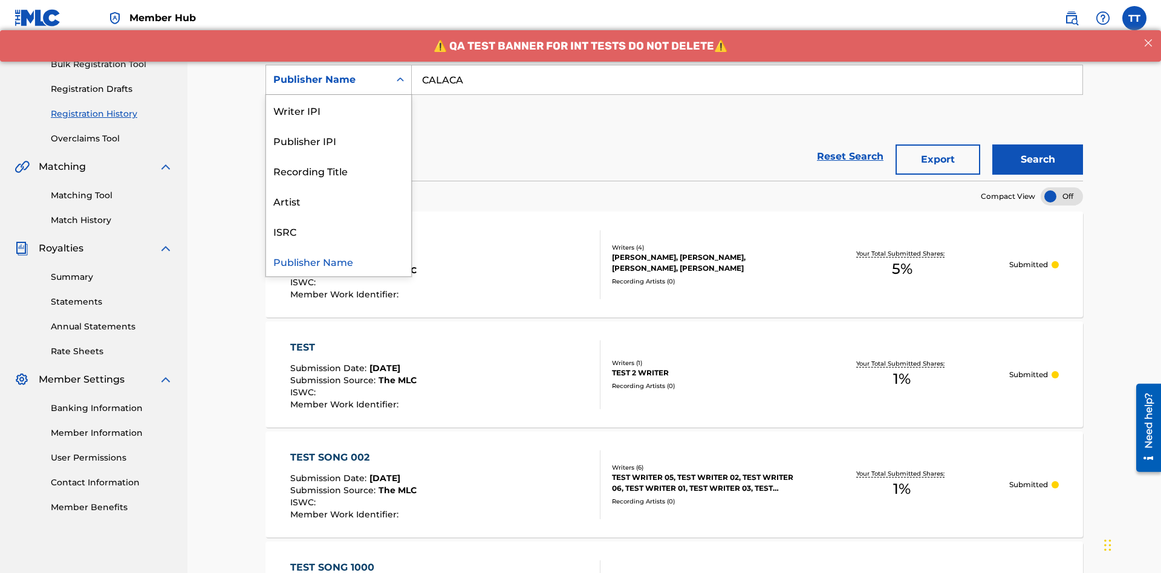
click at [339, 140] on div "Publisher IPI" at bounding box center [338, 140] width 145 height 30
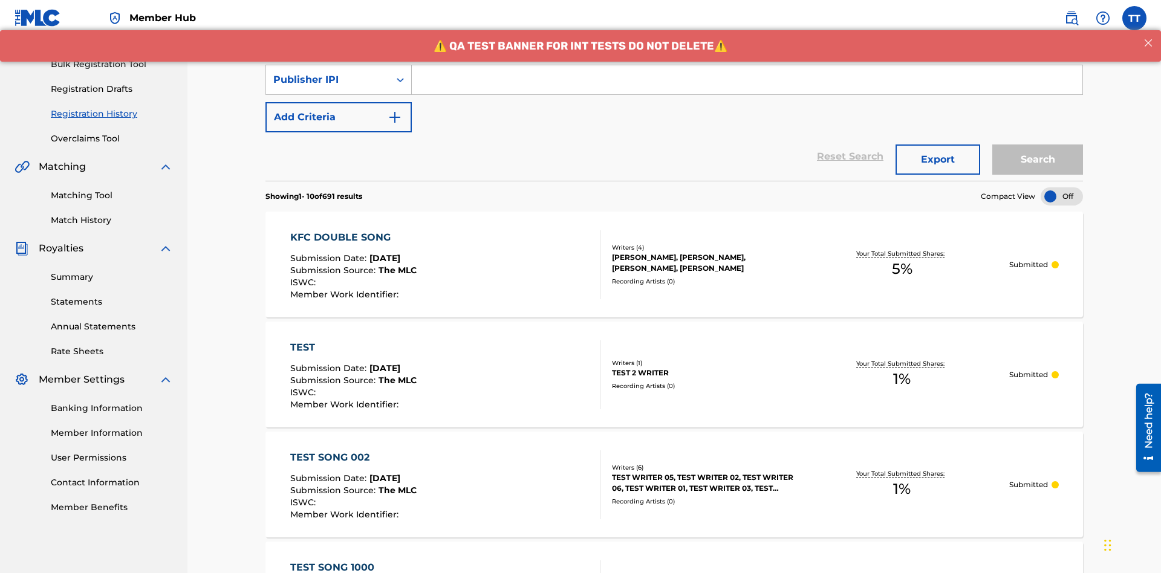
click at [747, 87] on input "Search Form" at bounding box center [747, 79] width 671 height 29
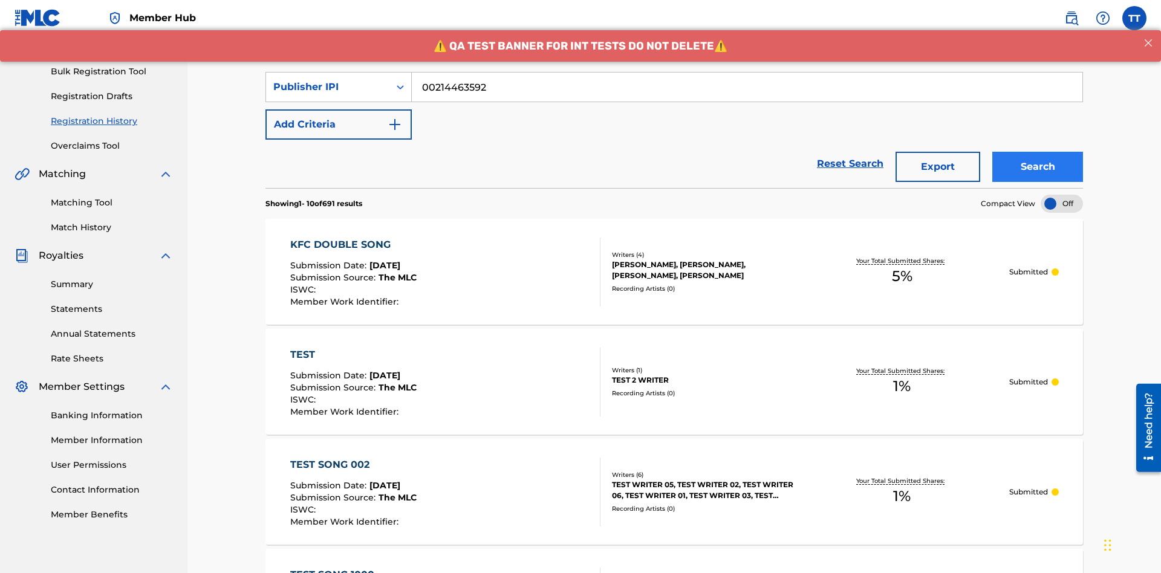
type input "00214463592"
click at [1038, 152] on button "Search" at bounding box center [1037, 167] width 91 height 30
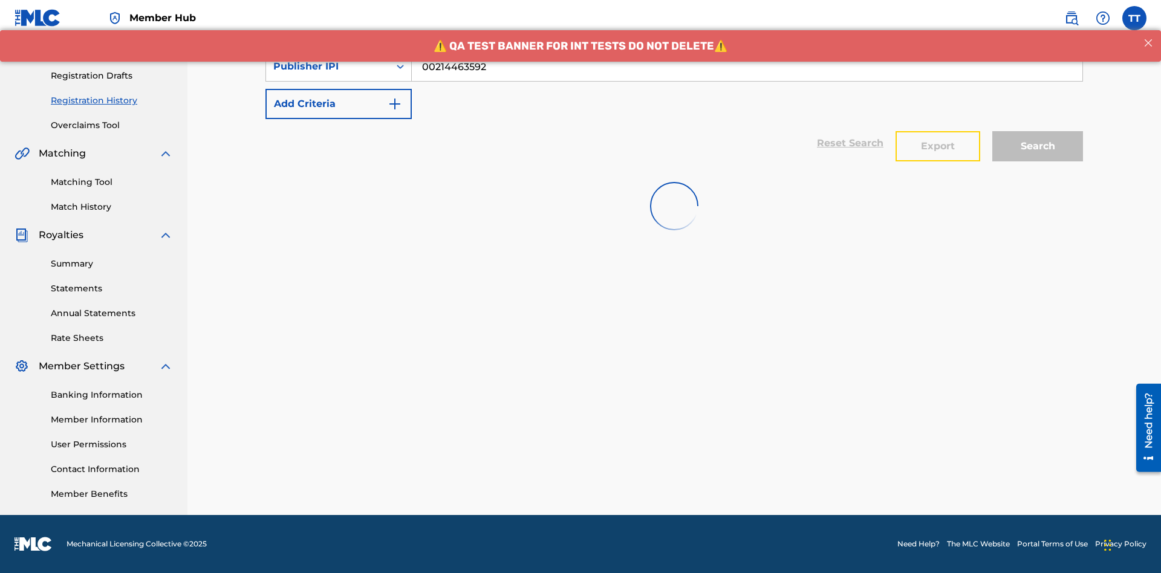
click at [938, 131] on button "Export" at bounding box center [938, 146] width 85 height 30
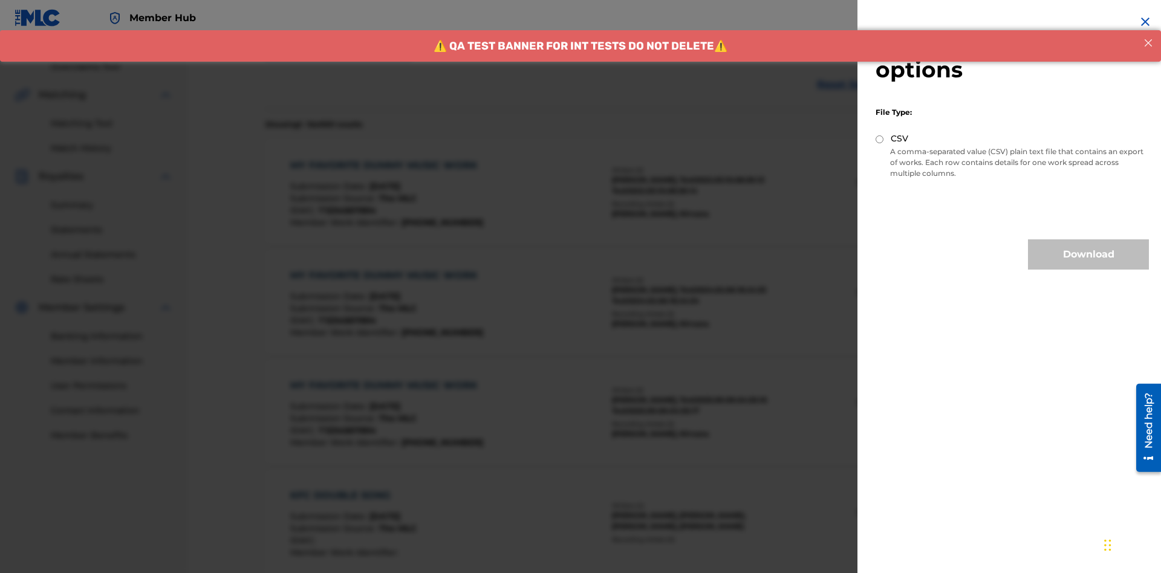
click at [880, 139] on input "CSV" at bounding box center [880, 139] width 8 height 8
radio input "true"
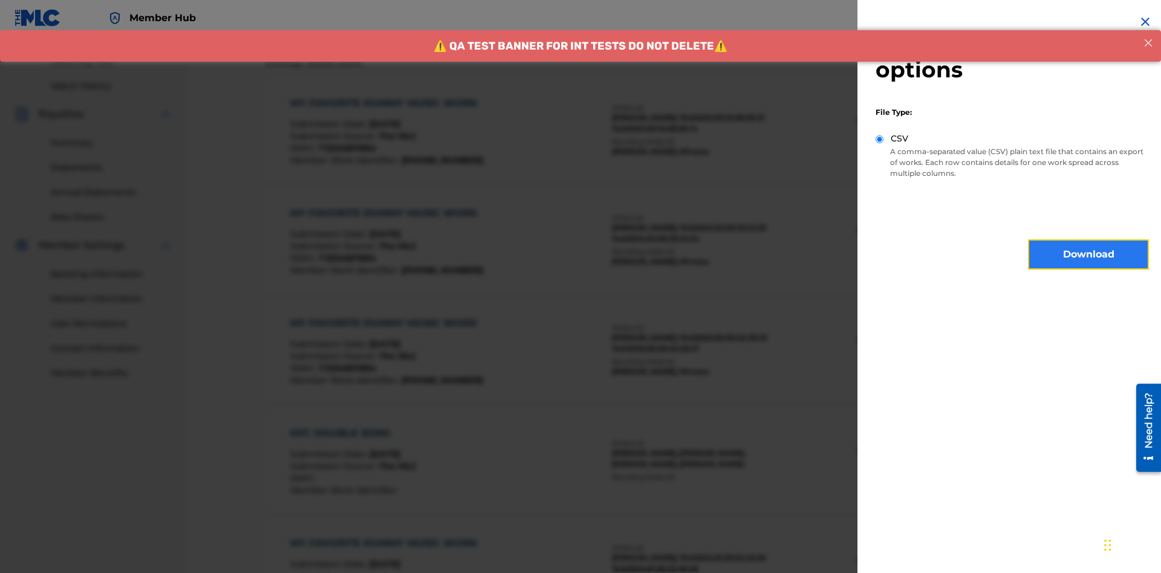
click at [1089, 255] on button "Download" at bounding box center [1088, 255] width 121 height 30
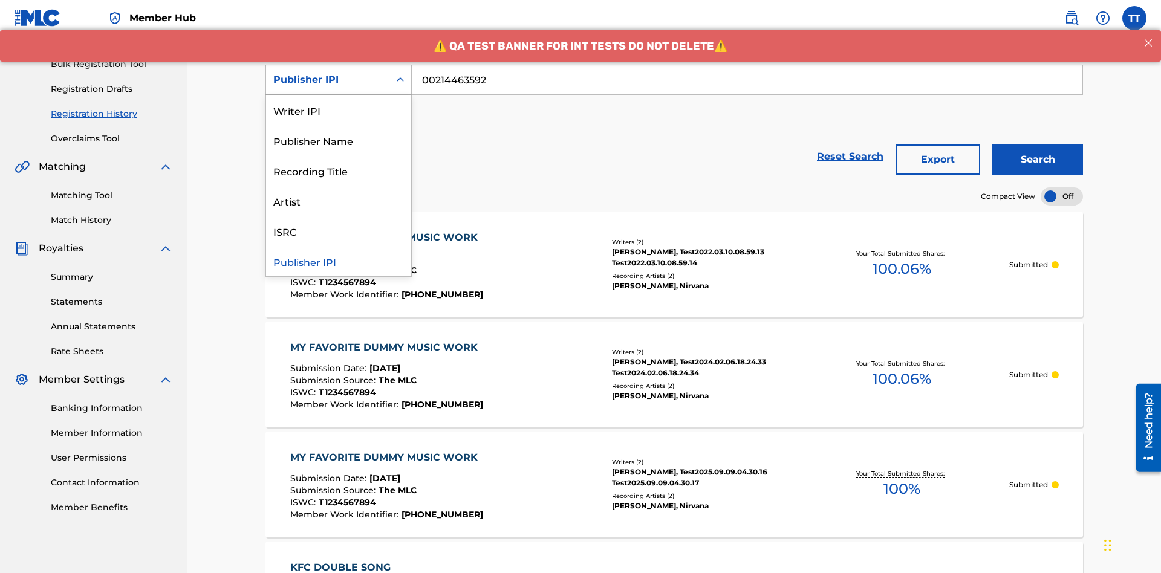
click at [339, 201] on div "Artist" at bounding box center [338, 201] width 145 height 30
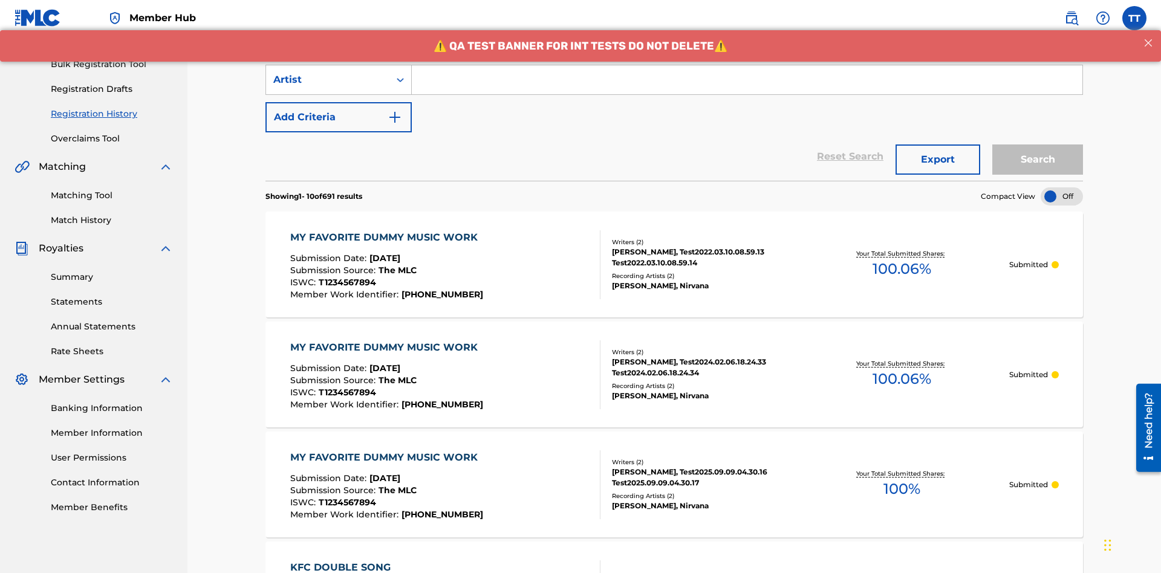
click at [747, 87] on input "Search Form" at bounding box center [747, 79] width 671 height 29
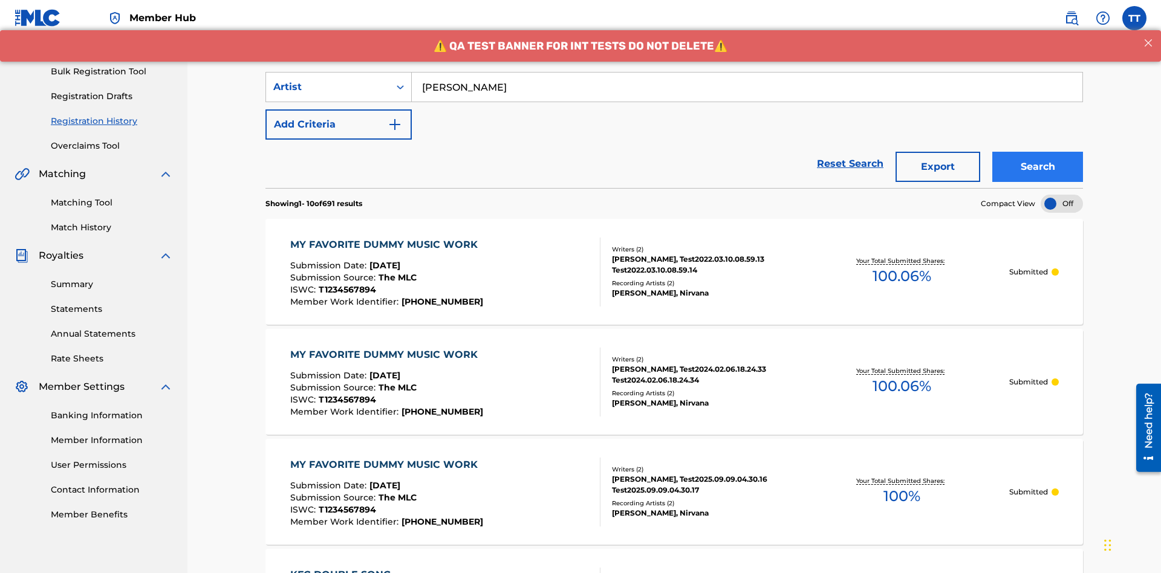
type input "Joe Lewis"
click at [1038, 152] on button "Search" at bounding box center [1037, 167] width 91 height 30
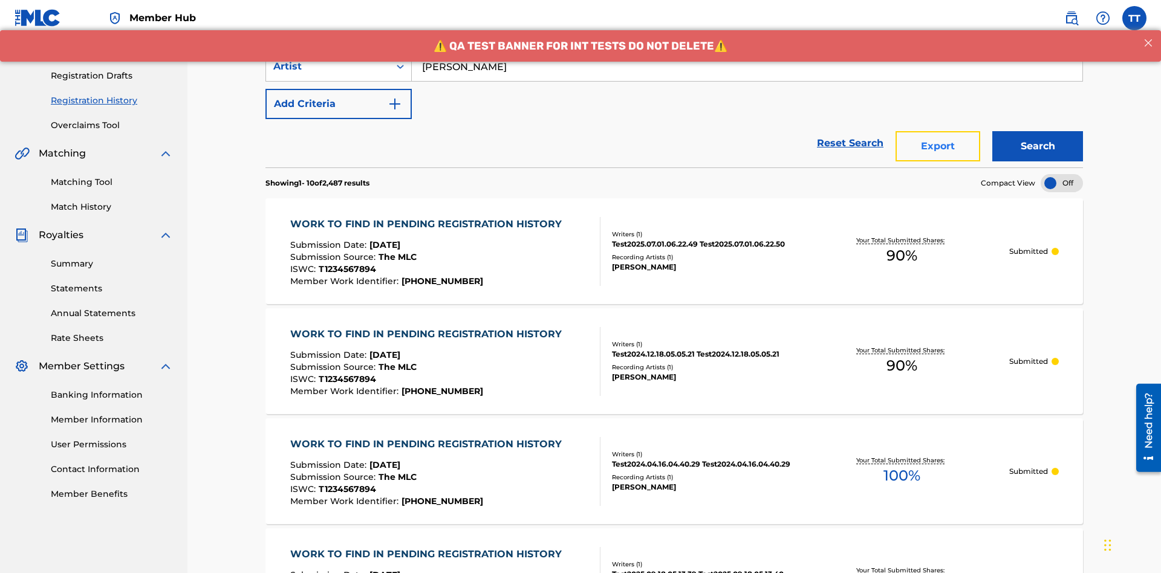
click at [938, 131] on button "Export" at bounding box center [938, 146] width 85 height 30
